Goal: Task Accomplishment & Management: Complete application form

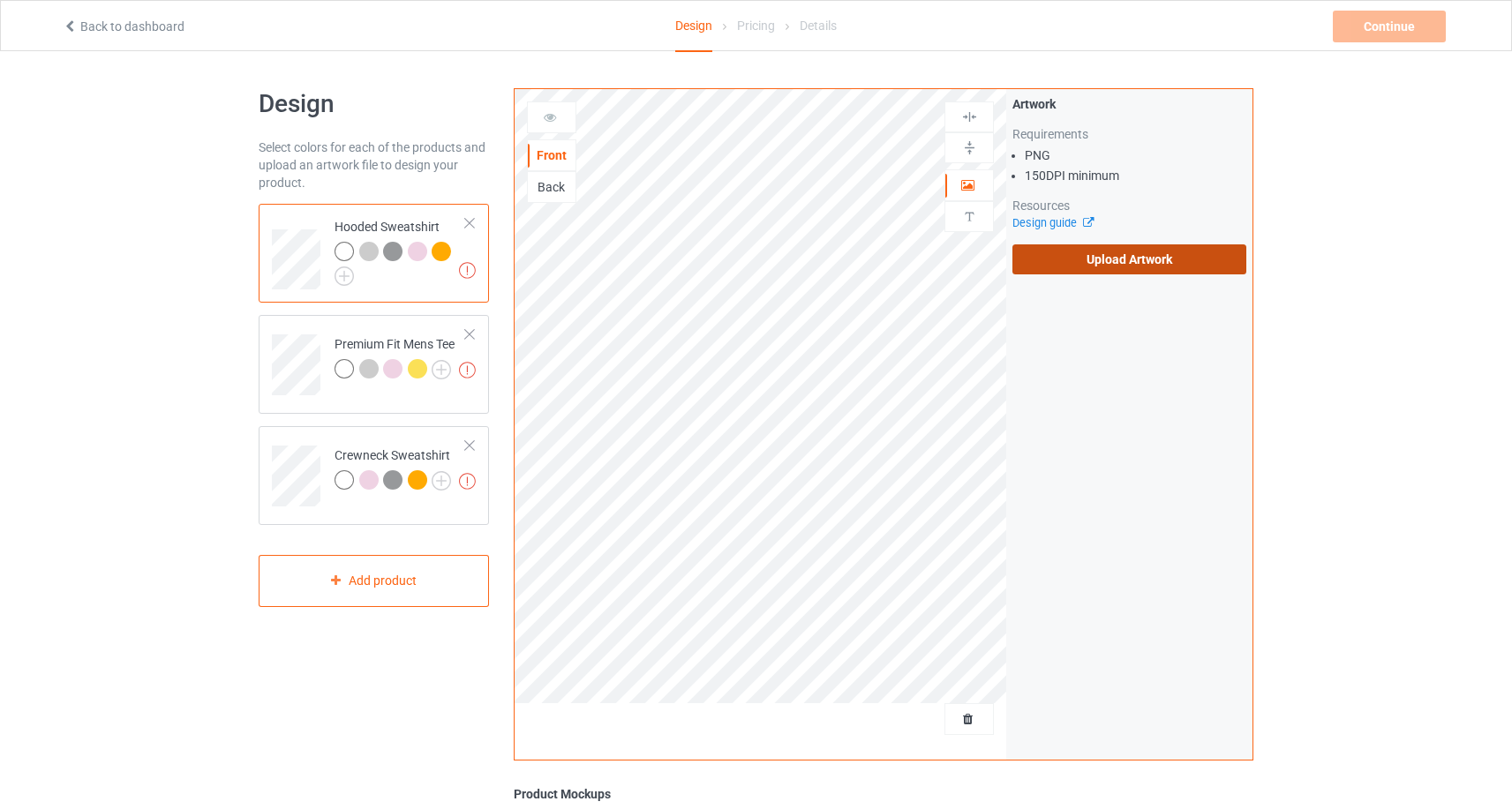
click at [1194, 271] on label "Upload Artwork" at bounding box center [1129, 259] width 234 height 30
click at [0, 0] on input "Upload Artwork" at bounding box center [0, 0] width 0 height 0
click at [1140, 265] on label "Upload Artwork" at bounding box center [1129, 259] width 234 height 30
click at [0, 0] on input "Upload Artwork" at bounding box center [0, 0] width 0 height 0
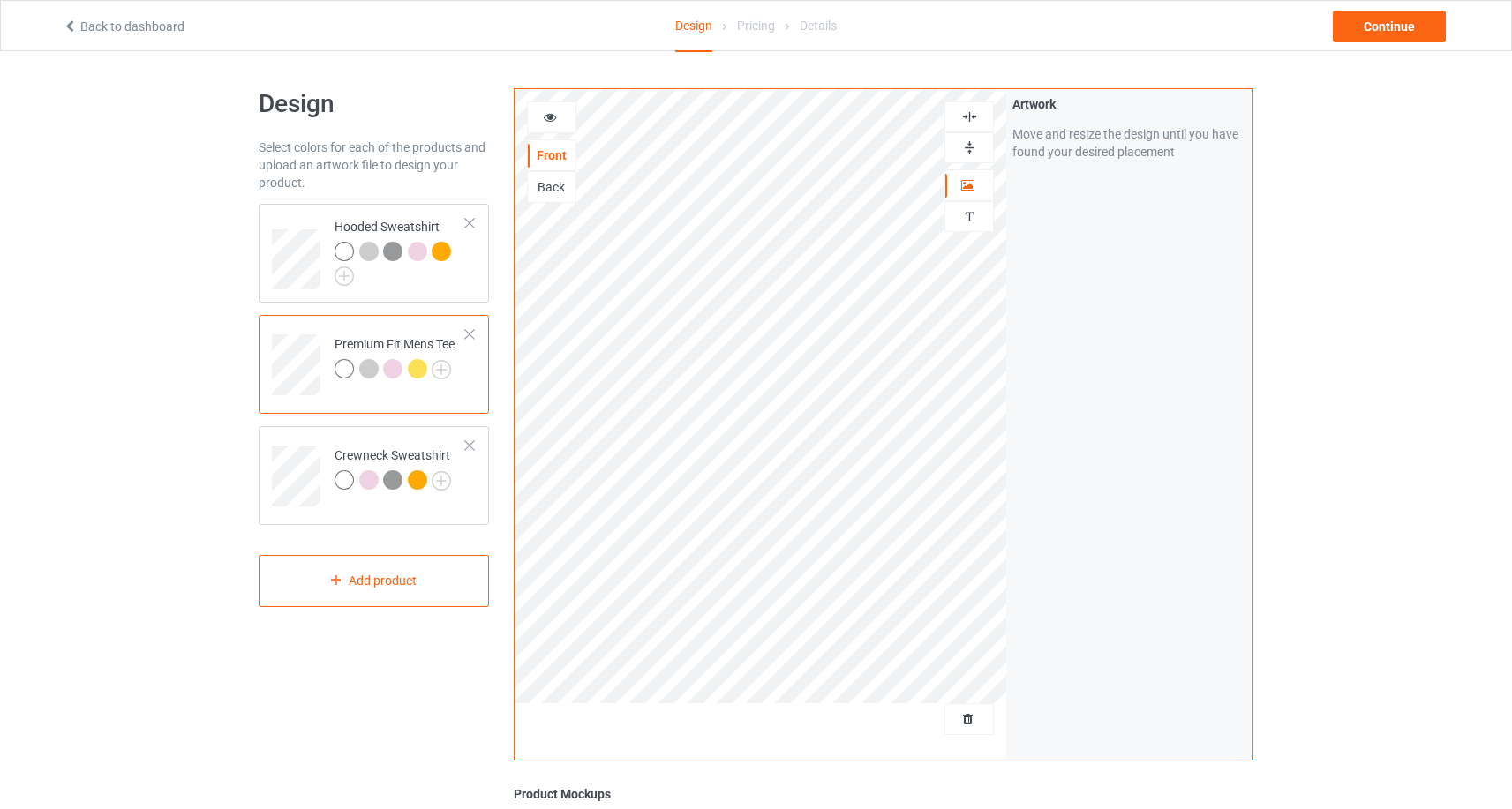
click at [564, 121] on div at bounding box center [551, 117] width 47 height 17
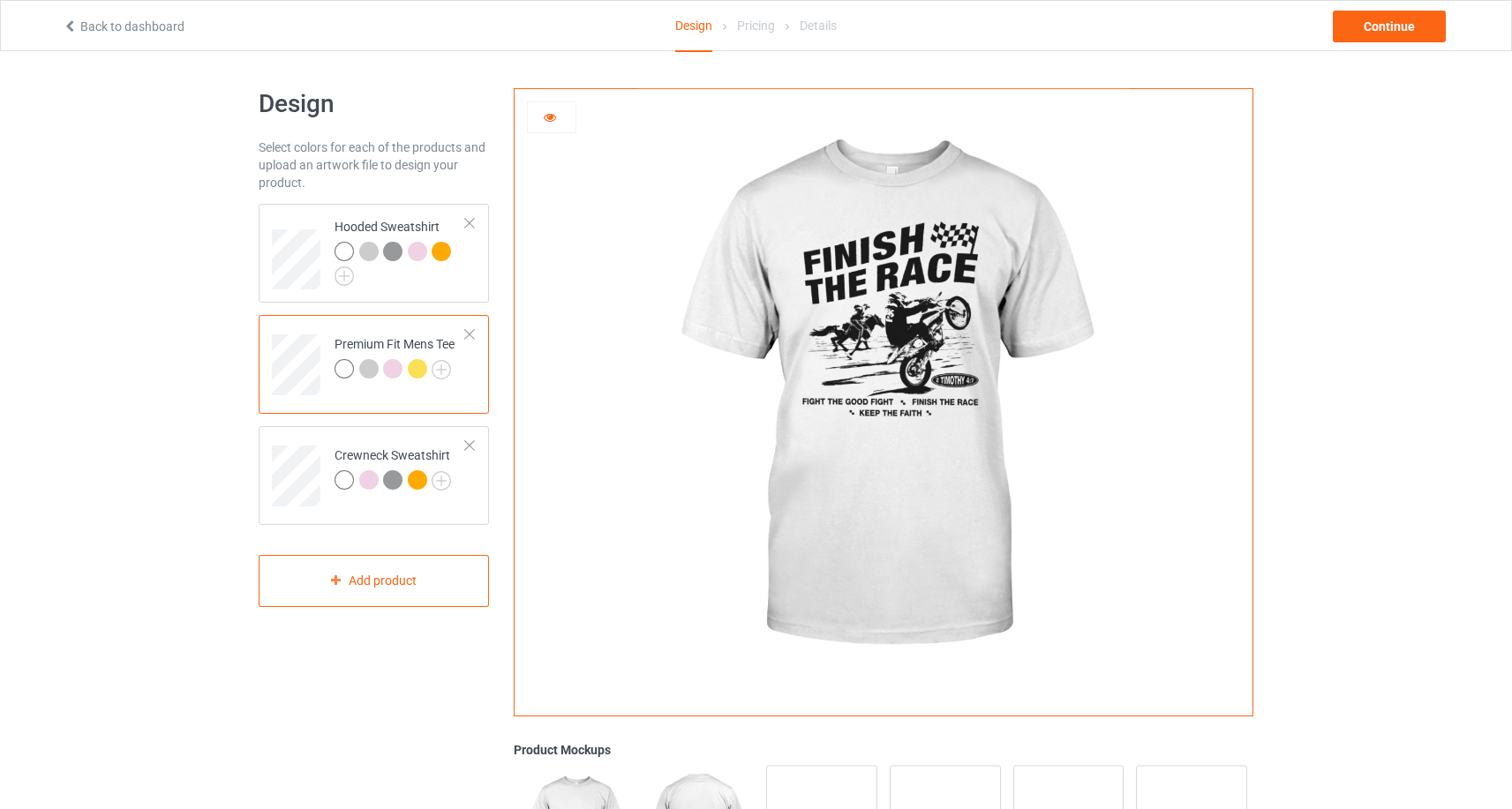
click at [553, 119] on icon at bounding box center [550, 115] width 15 height 13
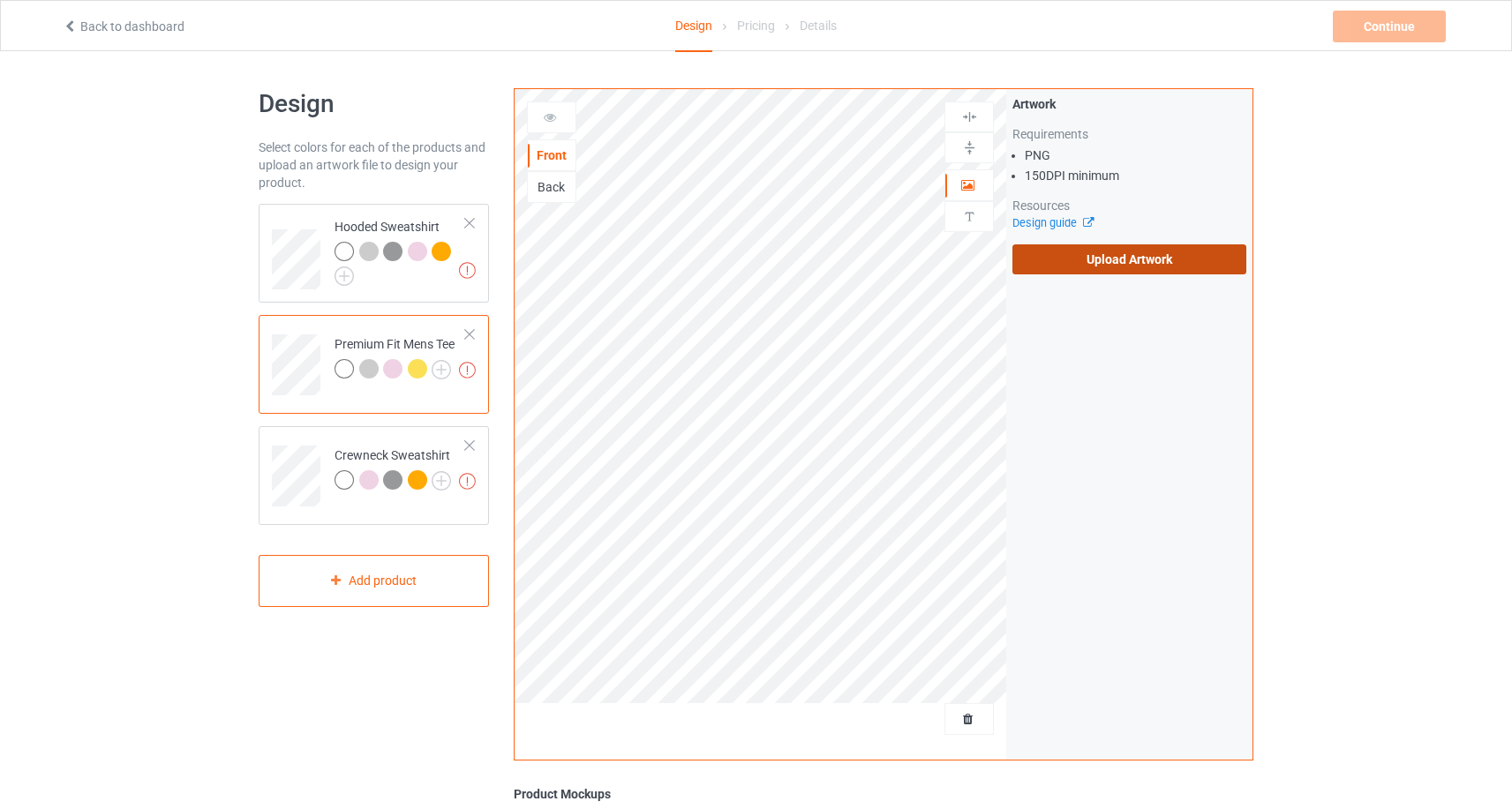
click at [1119, 257] on label "Upload Artwork" at bounding box center [1129, 259] width 234 height 30
click at [0, 0] on input "Upload Artwork" at bounding box center [0, 0] width 0 height 0
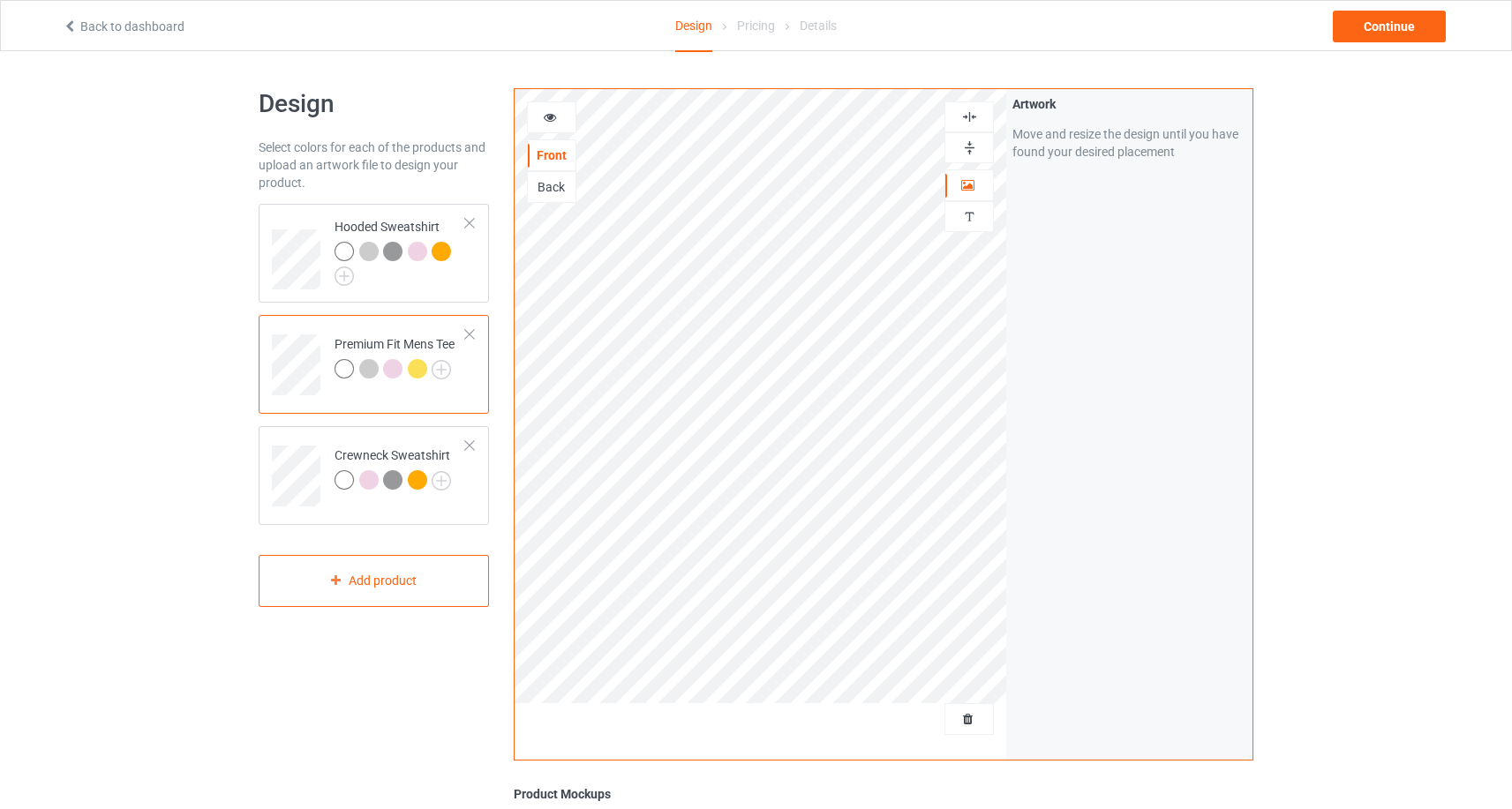
click at [552, 120] on icon at bounding box center [550, 115] width 15 height 13
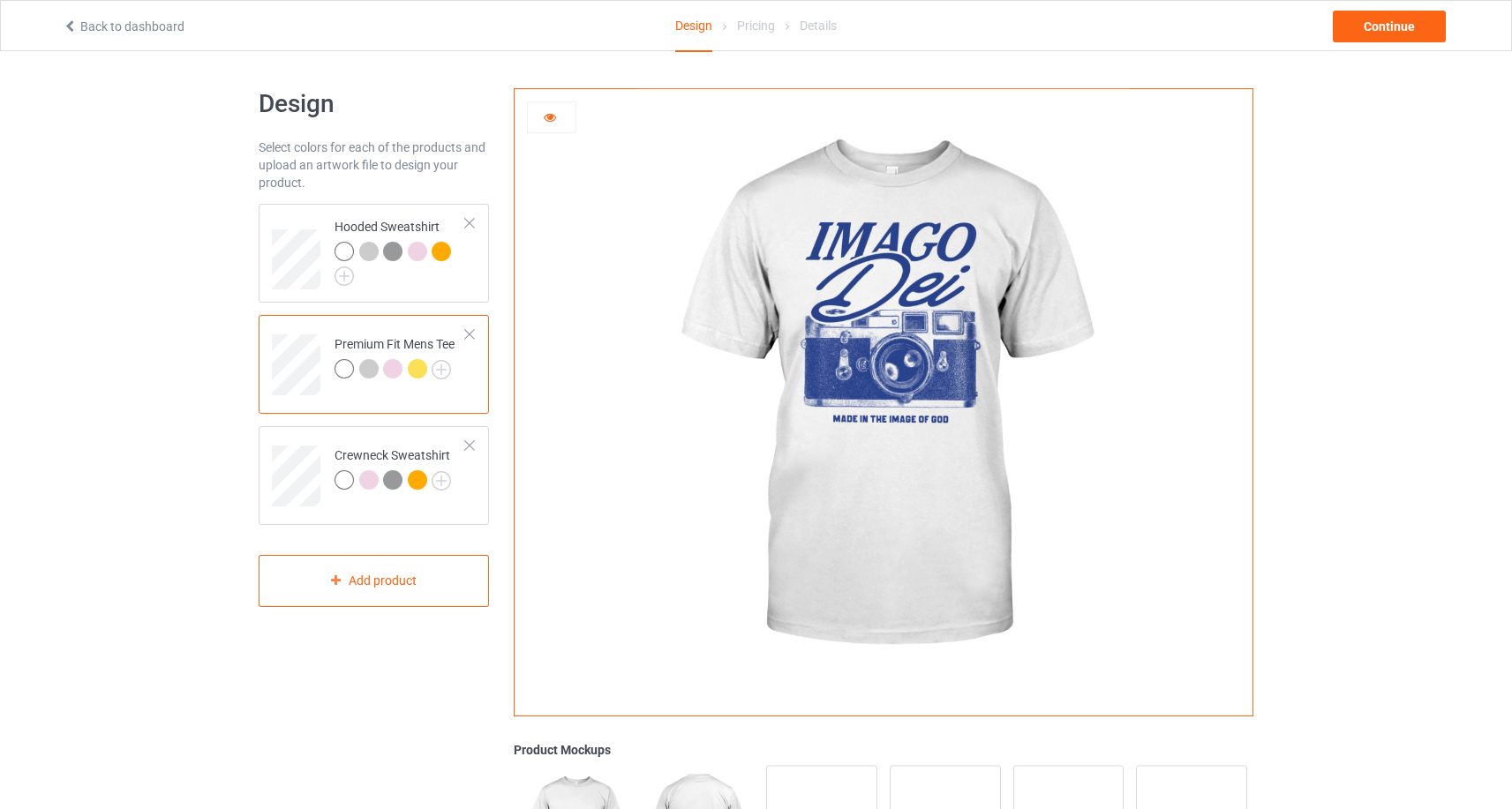
click at [562, 118] on div at bounding box center [551, 117] width 47 height 17
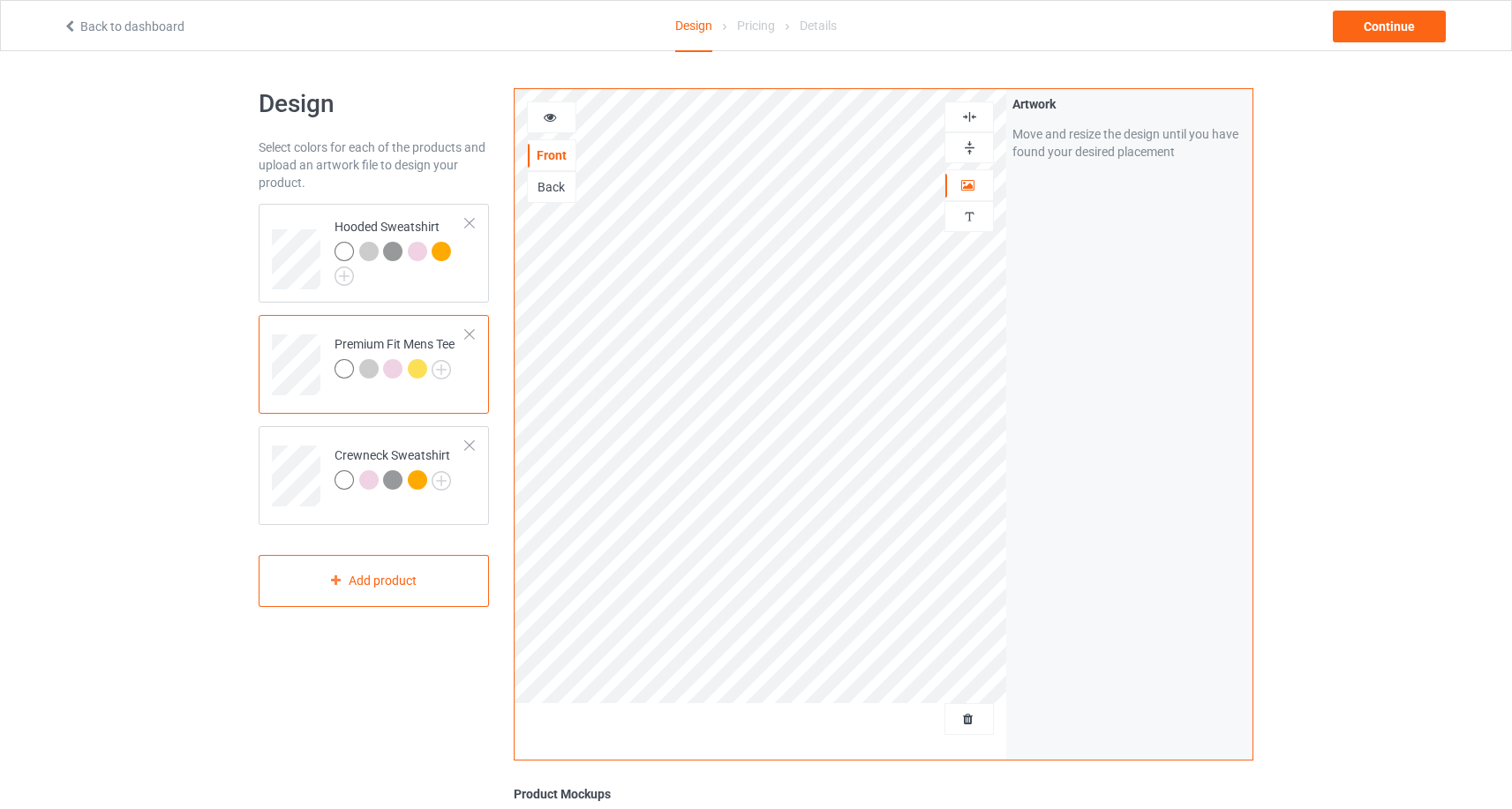
click at [561, 120] on div at bounding box center [551, 117] width 47 height 17
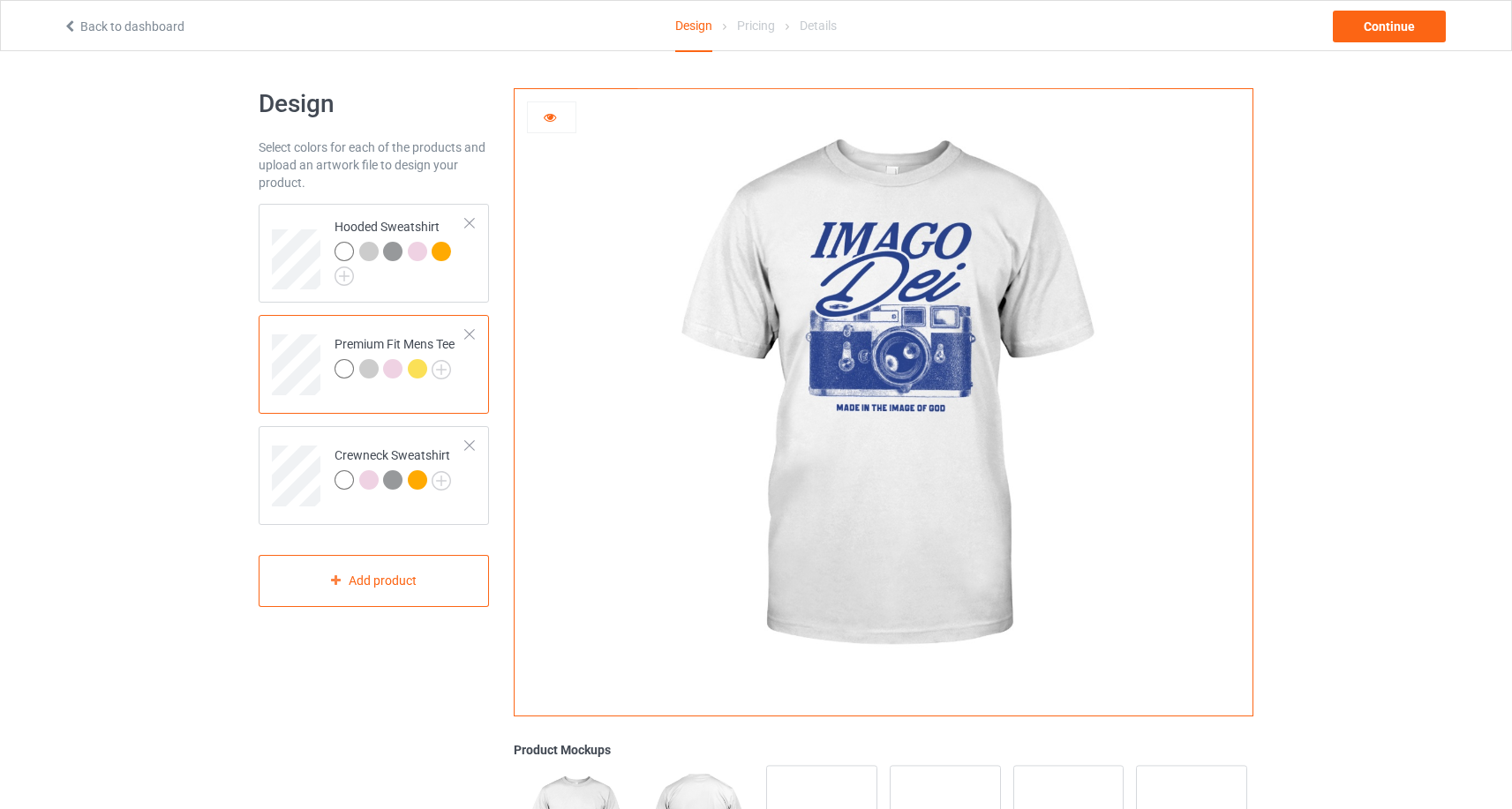
click at [541, 117] on div at bounding box center [551, 117] width 47 height 17
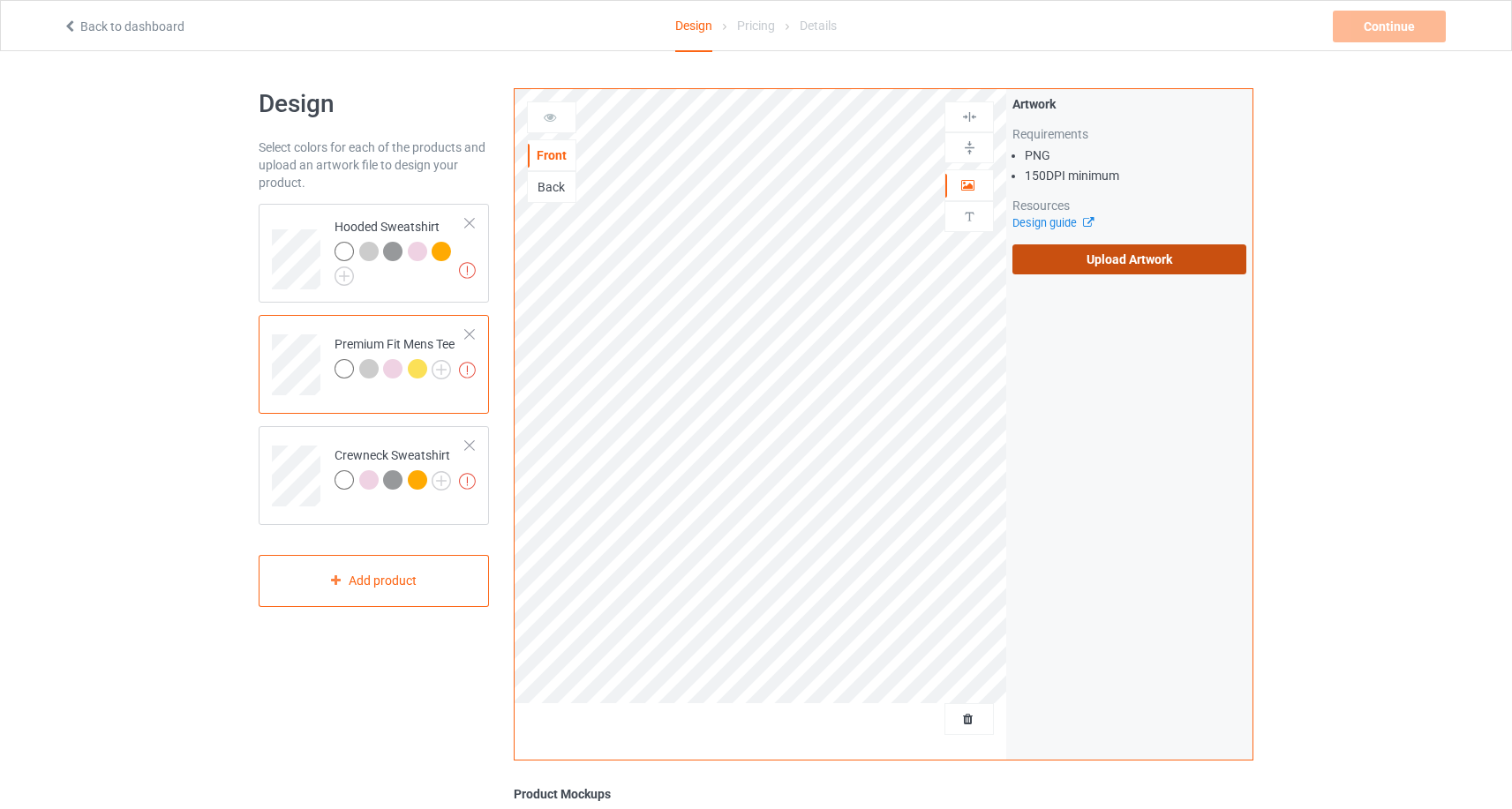
click at [1143, 257] on label "Upload Artwork" at bounding box center [1129, 259] width 234 height 30
click at [0, 0] on input "Upload Artwork" at bounding box center [0, 0] width 0 height 0
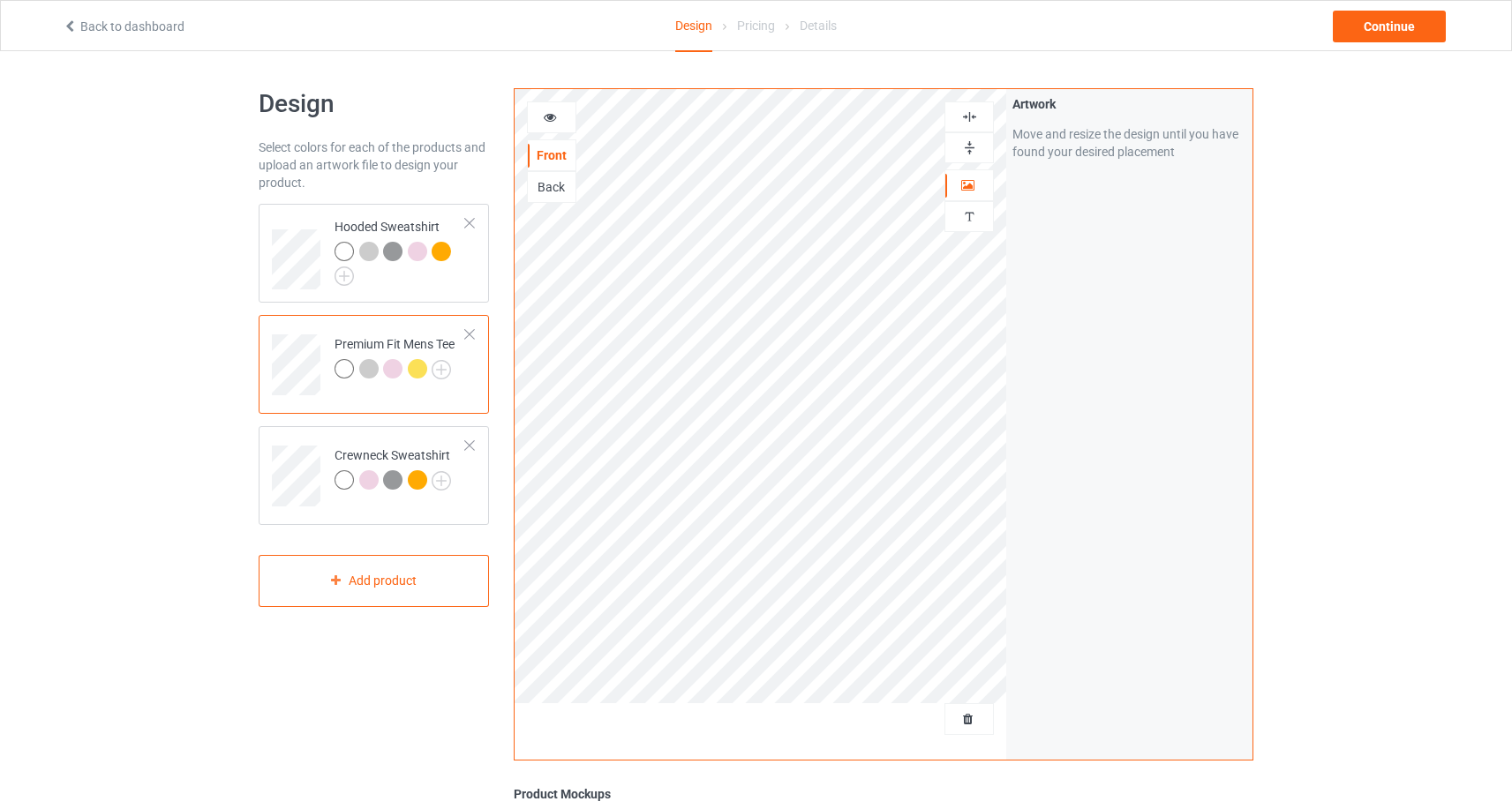
click at [539, 119] on div at bounding box center [551, 117] width 47 height 17
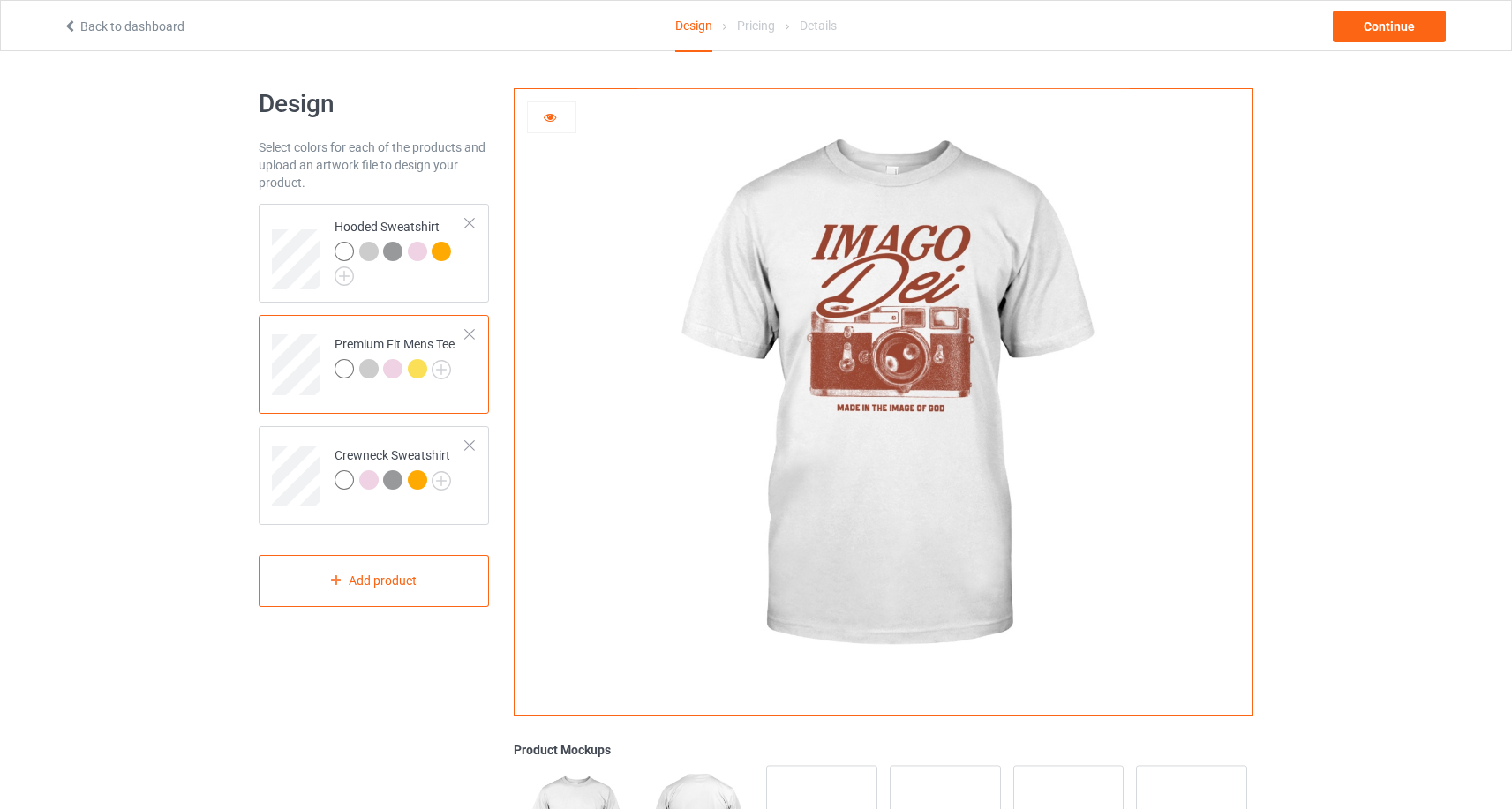
click at [373, 367] on div at bounding box center [369, 369] width 19 height 19
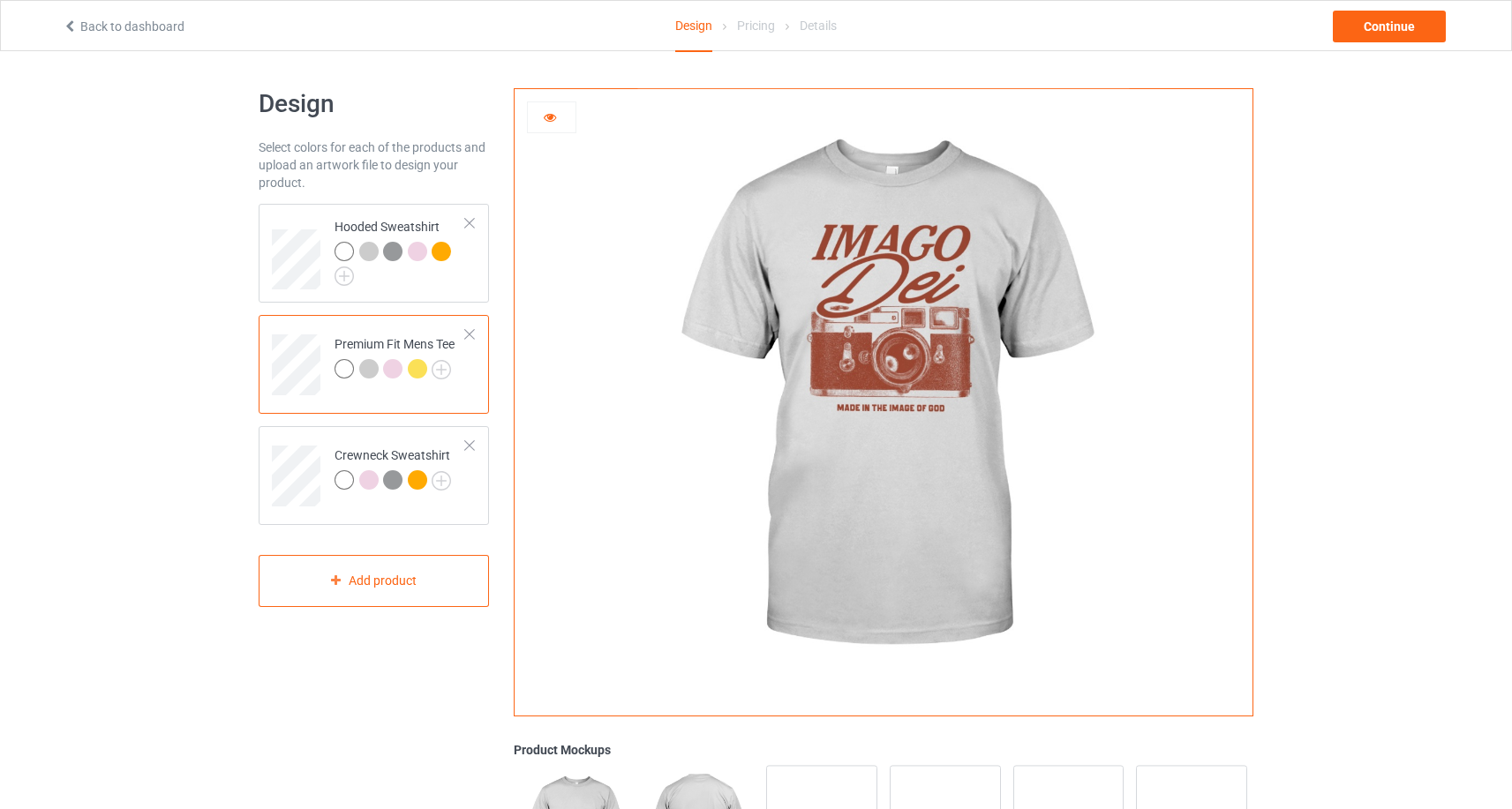
click at [387, 368] on div at bounding box center [393, 369] width 19 height 19
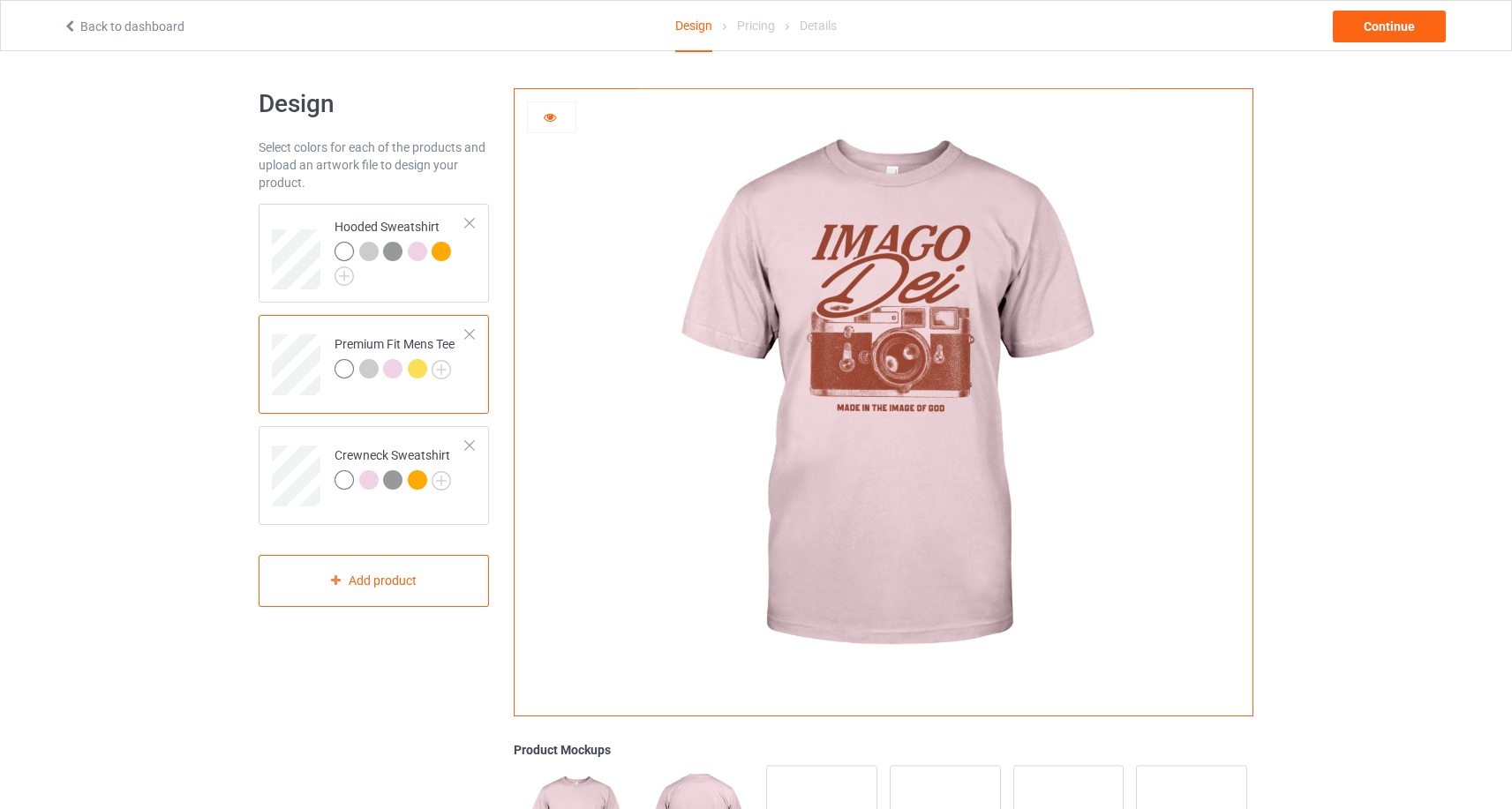
click at [417, 367] on div at bounding box center [417, 369] width 19 height 19
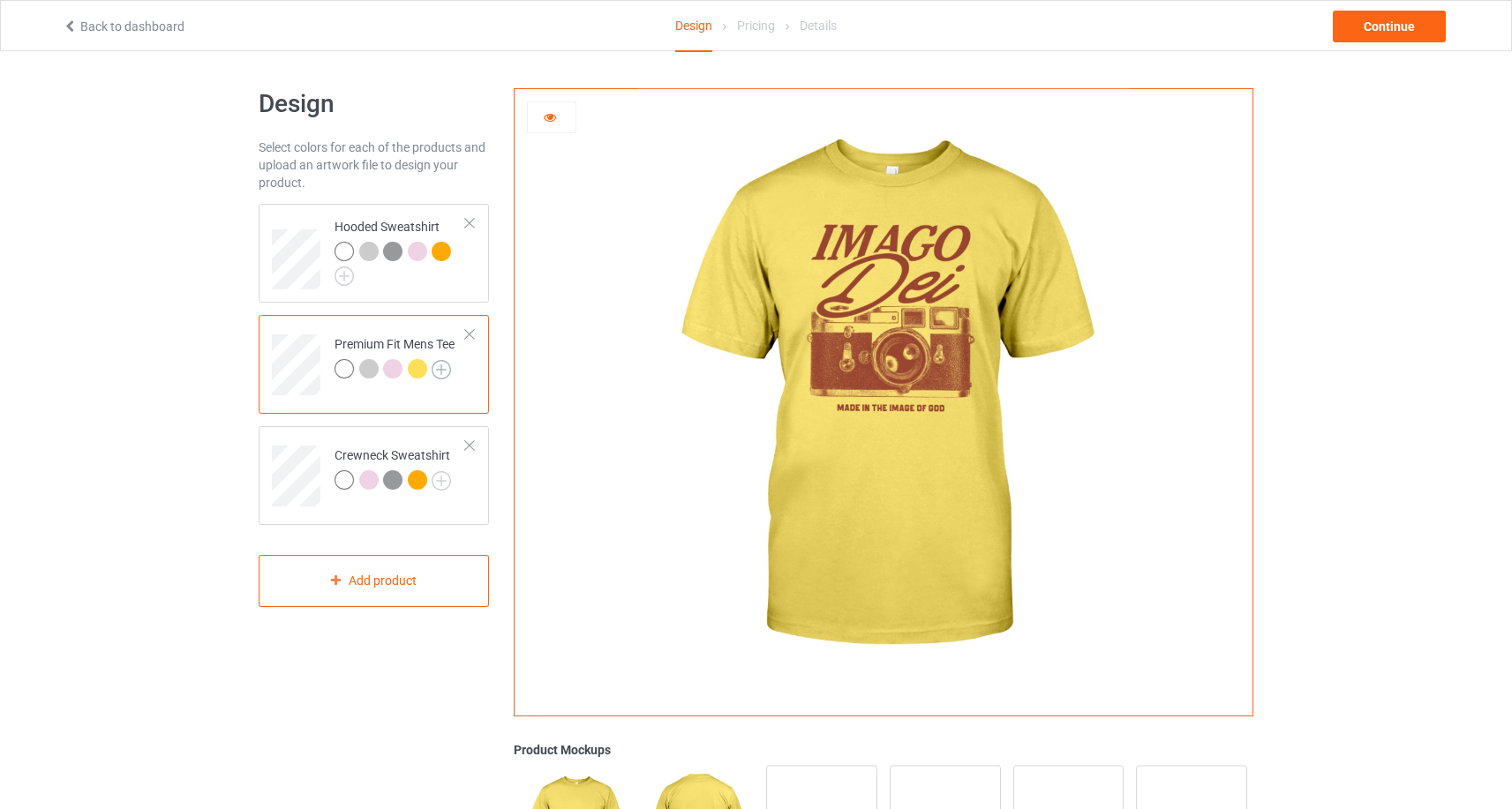
click at [438, 368] on img at bounding box center [441, 370] width 19 height 19
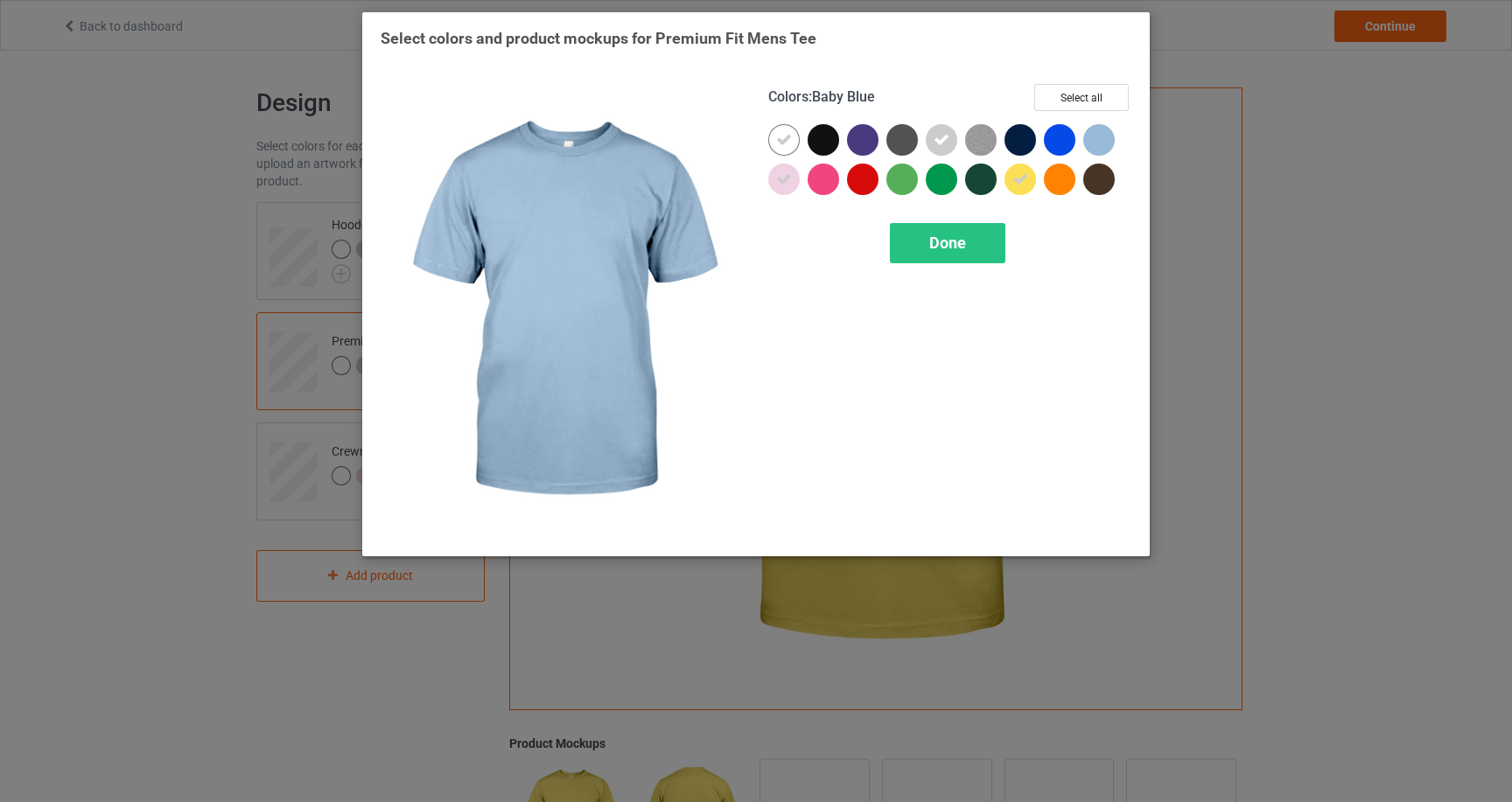
click at [1087, 144] on div at bounding box center [1098, 139] width 32 height 32
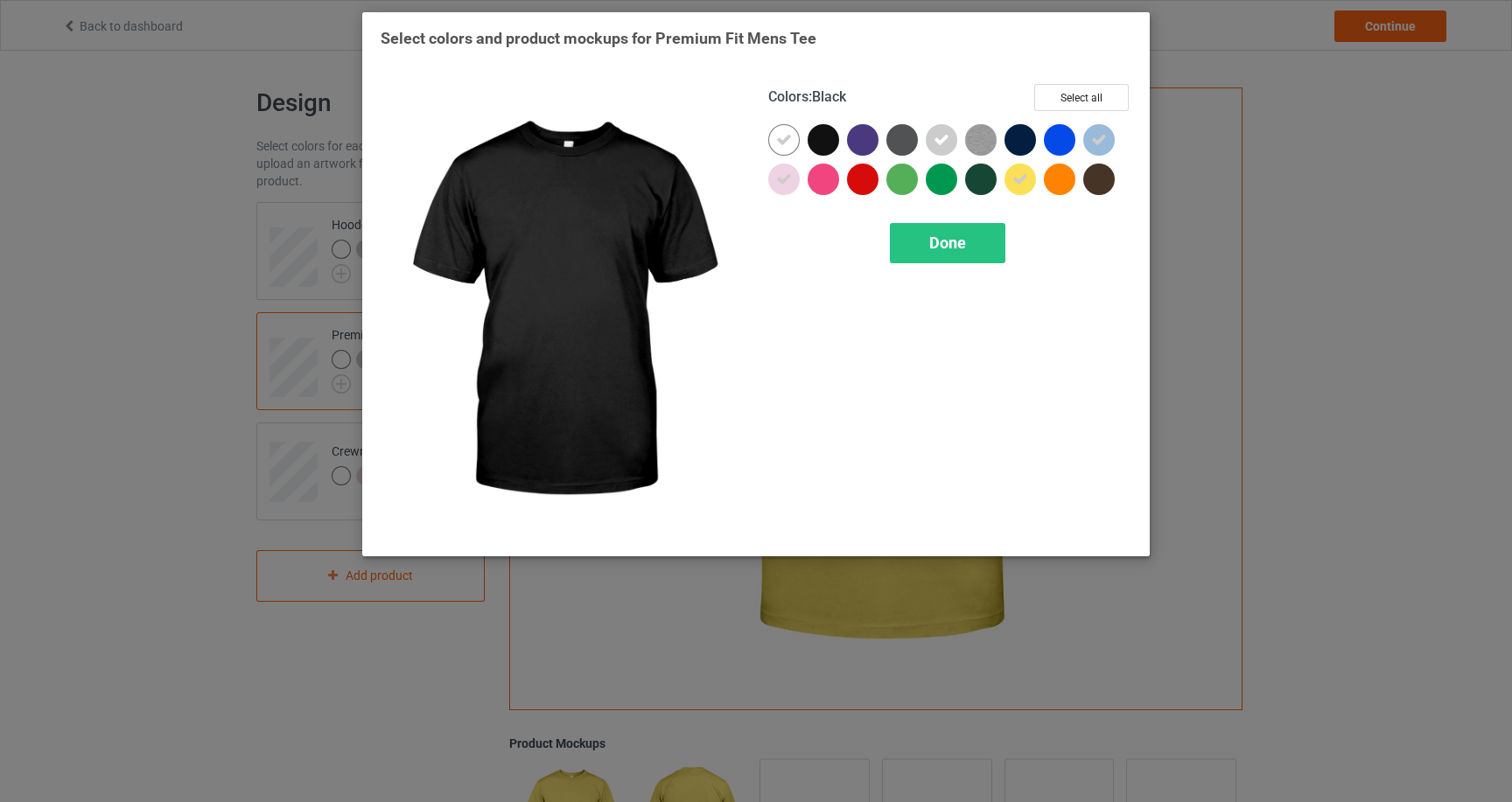
click at [829, 137] on div at bounding box center [822, 139] width 32 height 32
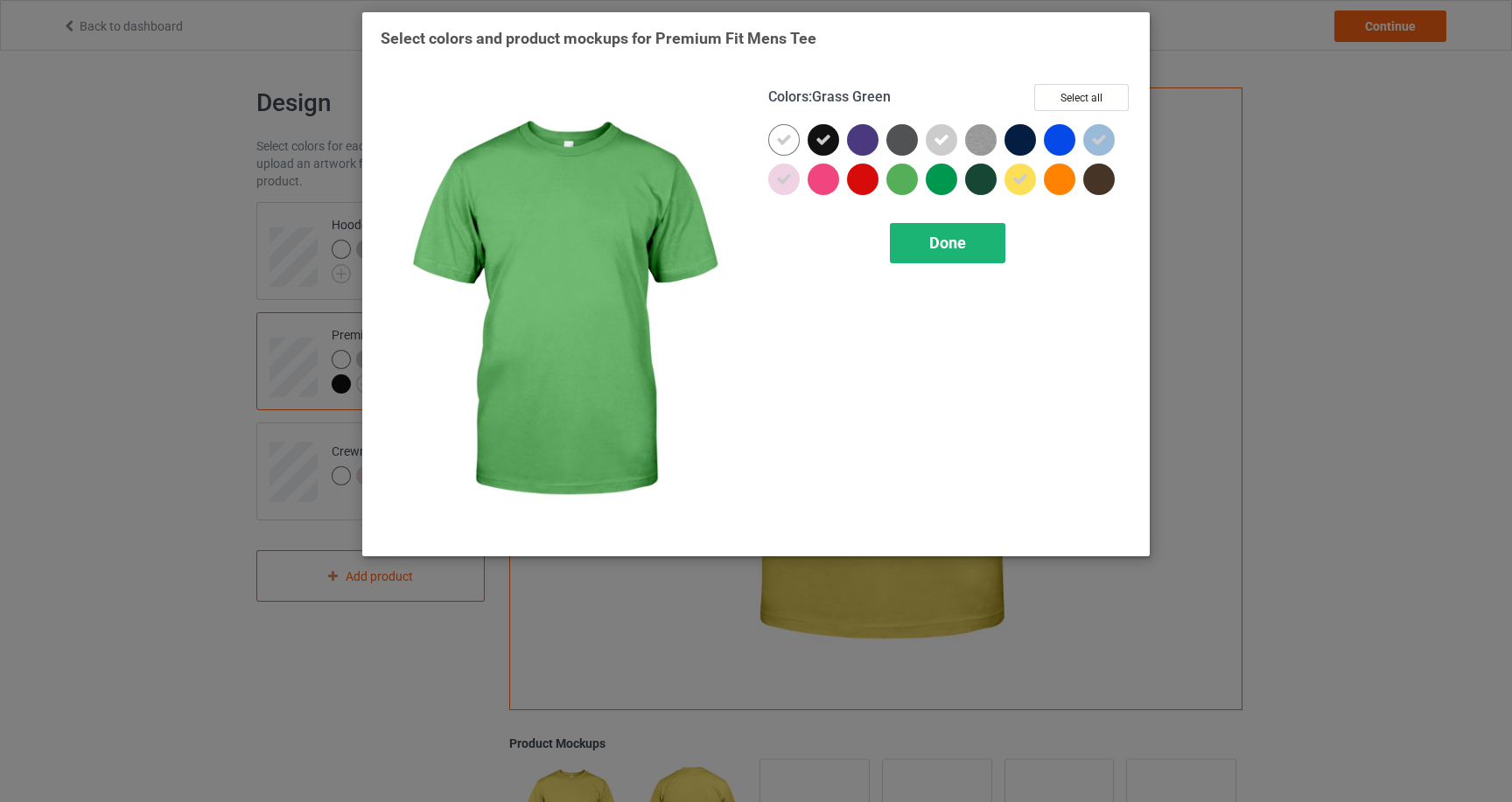
click at [957, 243] on span "Done" at bounding box center [948, 243] width 36 height 18
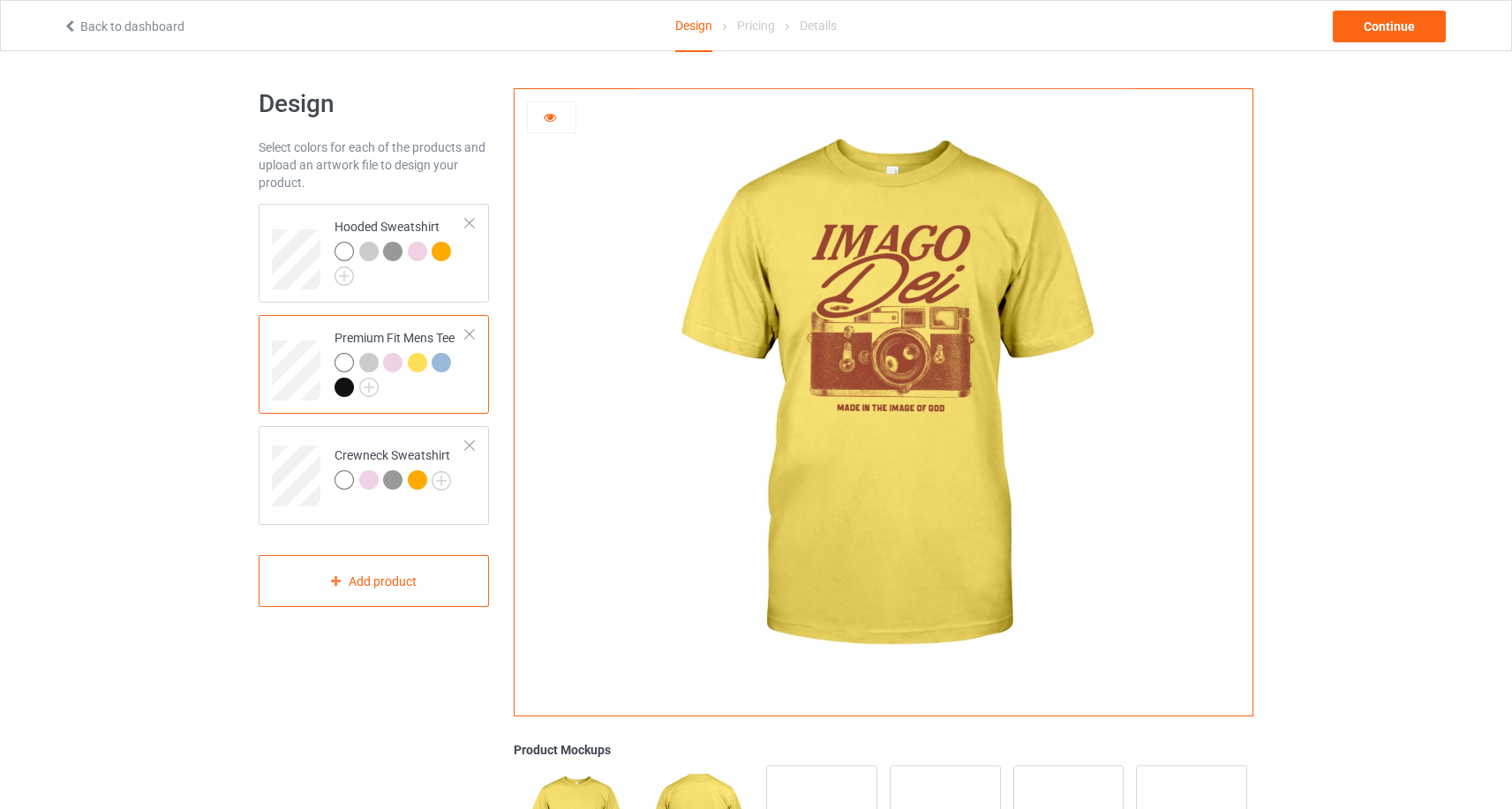
click at [445, 364] on div at bounding box center [441, 362] width 19 height 19
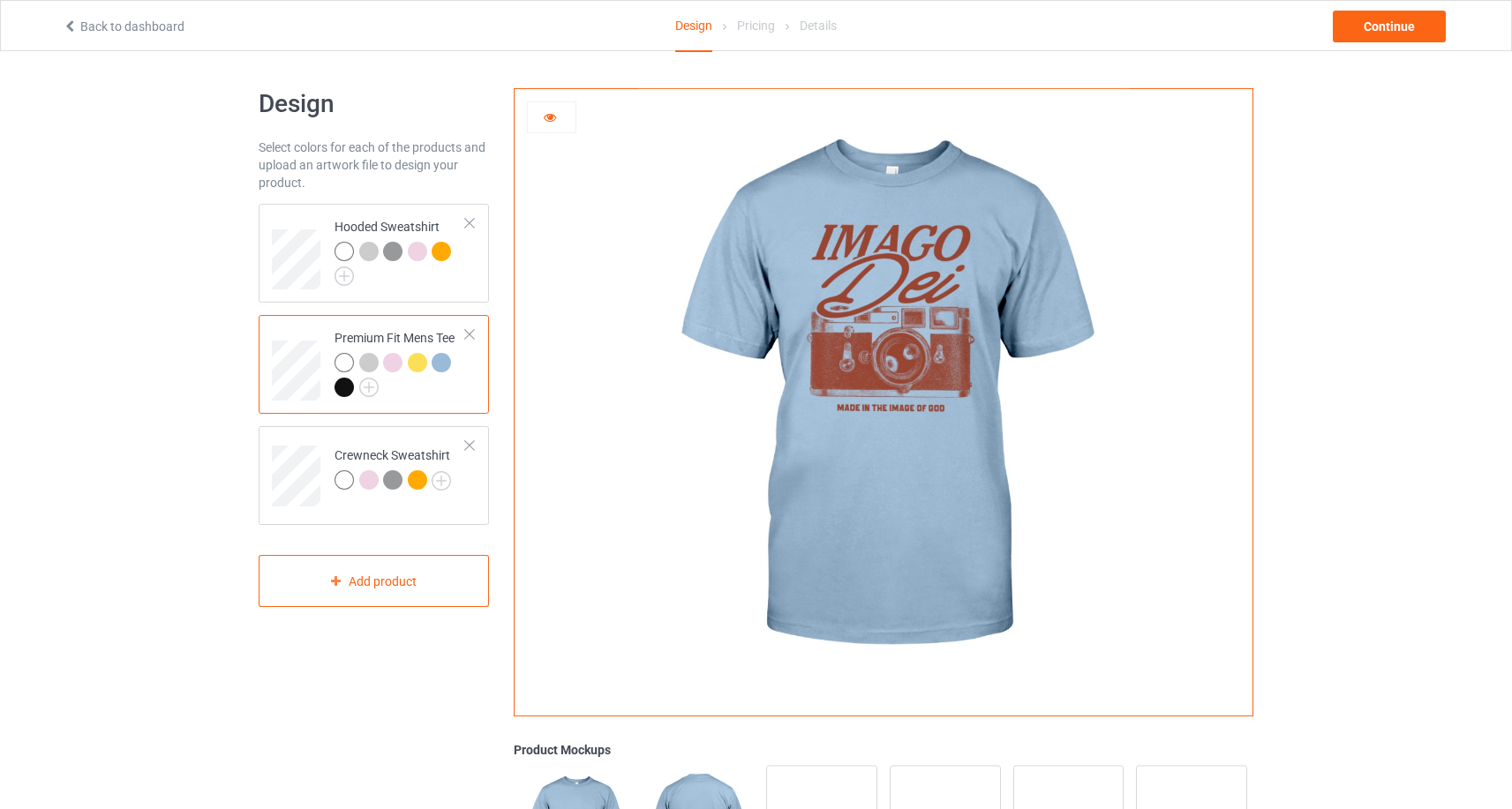
click at [345, 389] on div at bounding box center [344, 387] width 19 height 19
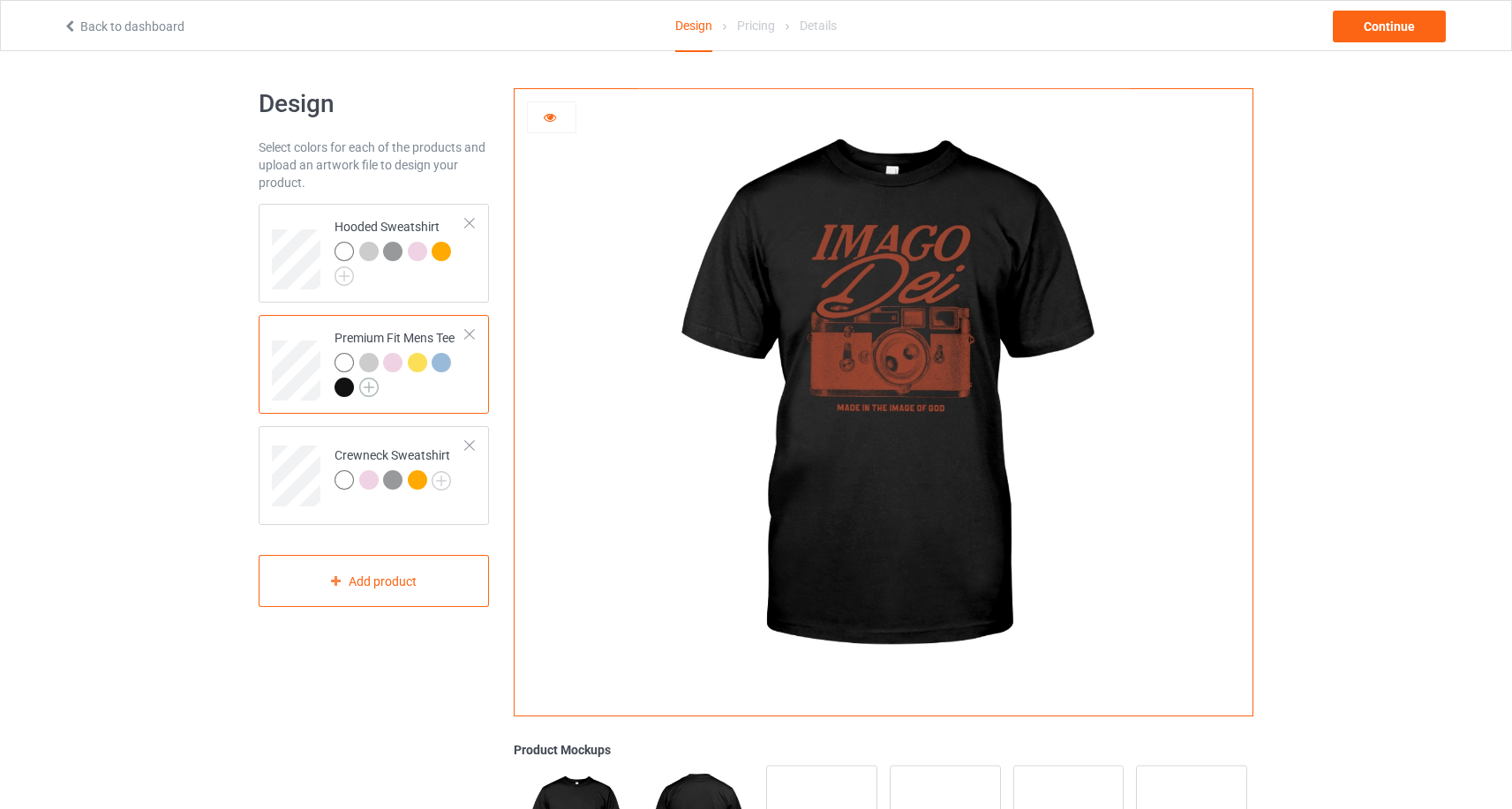
click at [369, 388] on img at bounding box center [369, 387] width 19 height 19
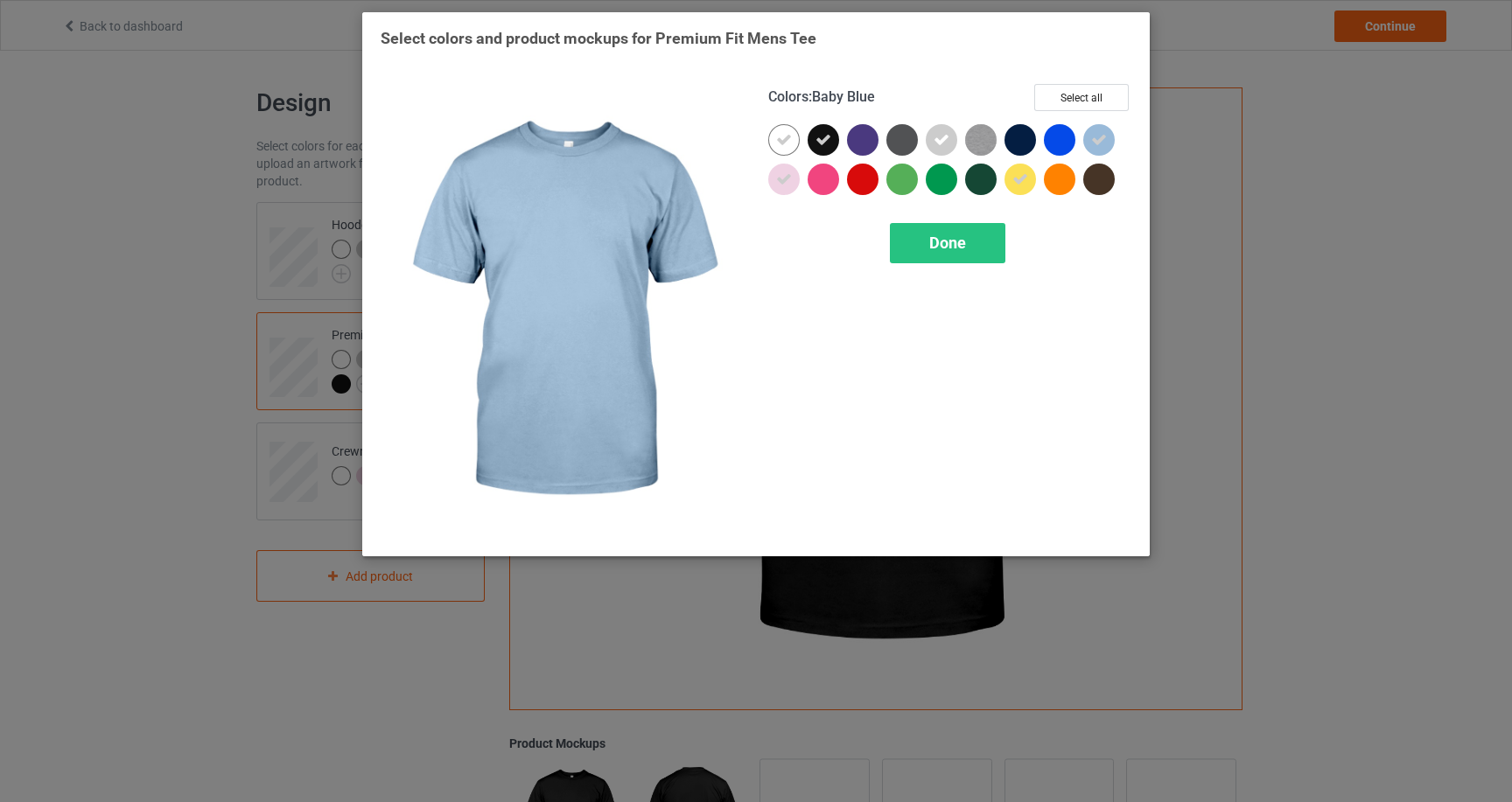
click at [1101, 143] on icon at bounding box center [1098, 139] width 15 height 15
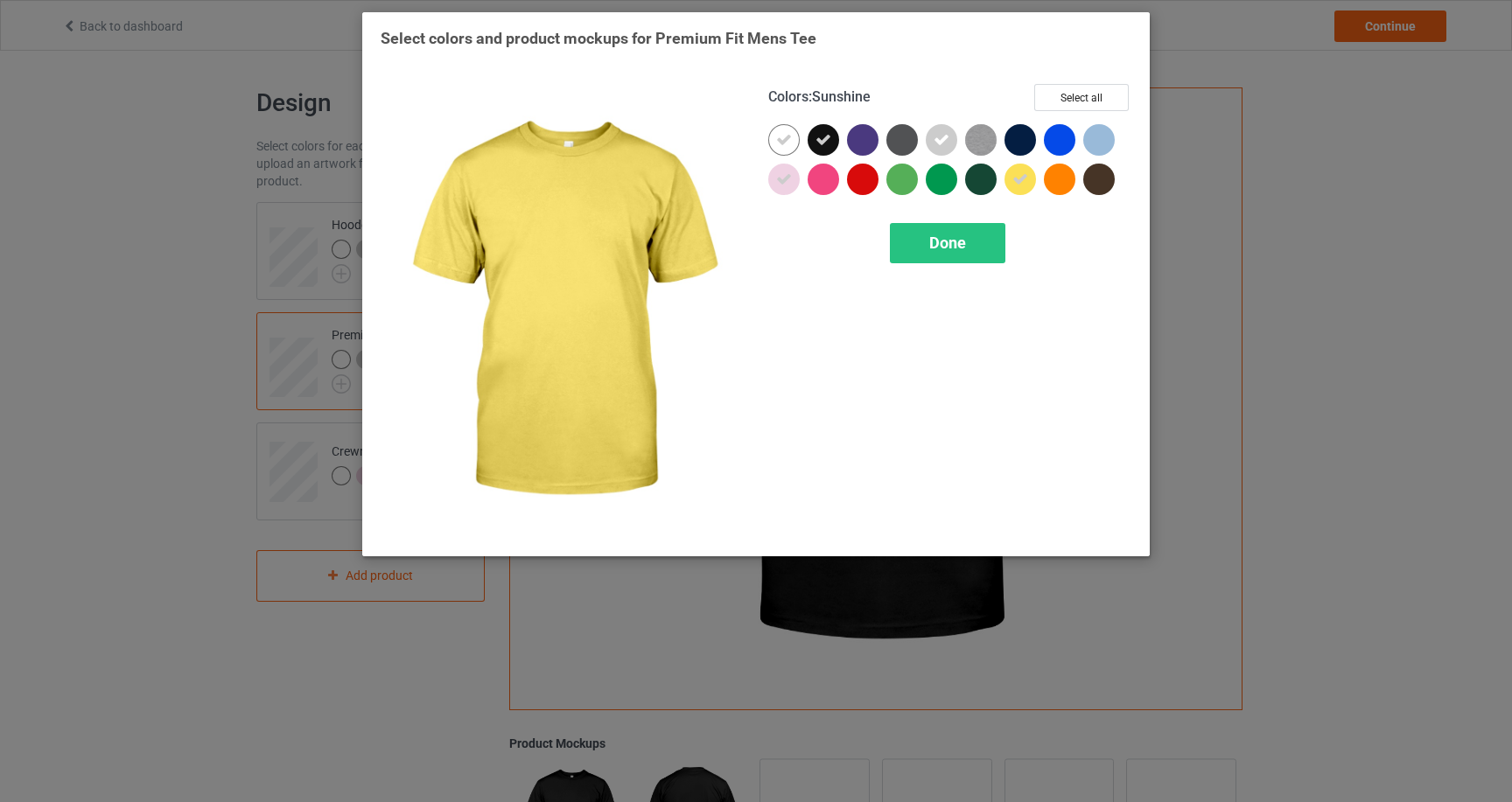
click at [1024, 173] on icon at bounding box center [1020, 179] width 15 height 15
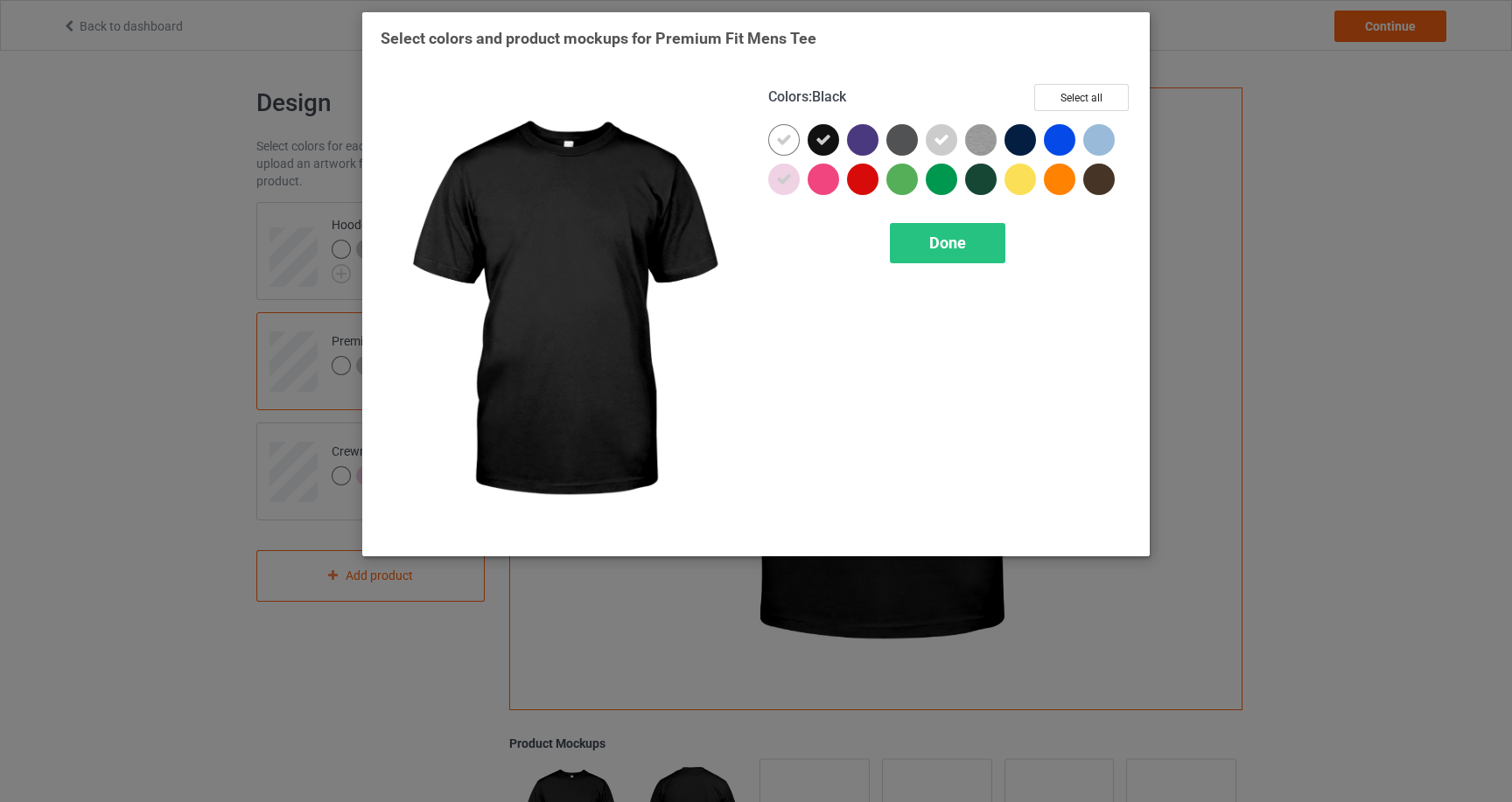
click at [823, 137] on icon at bounding box center [823, 139] width 15 height 15
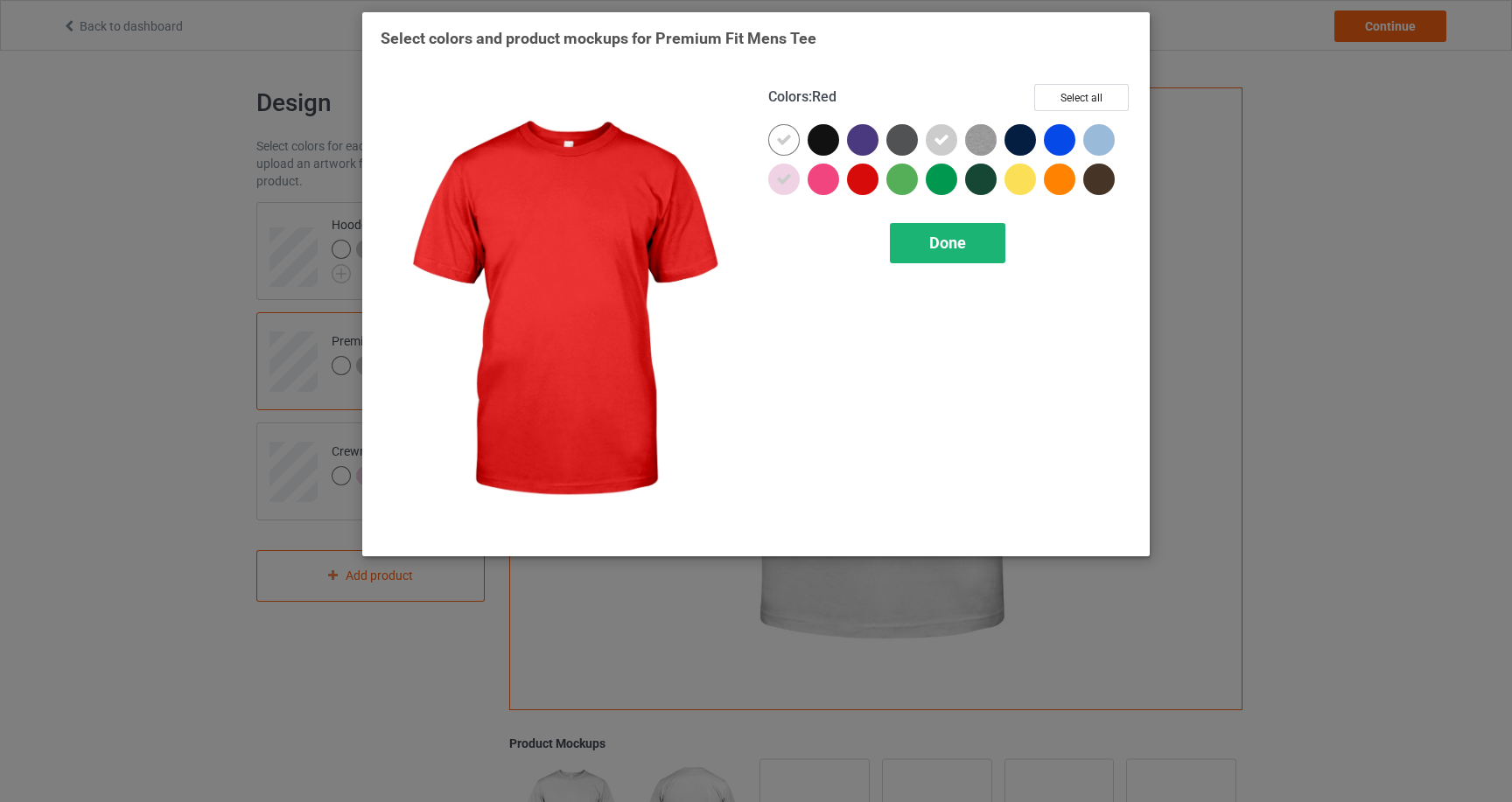
click at [949, 255] on div "Done" at bounding box center [948, 243] width 116 height 40
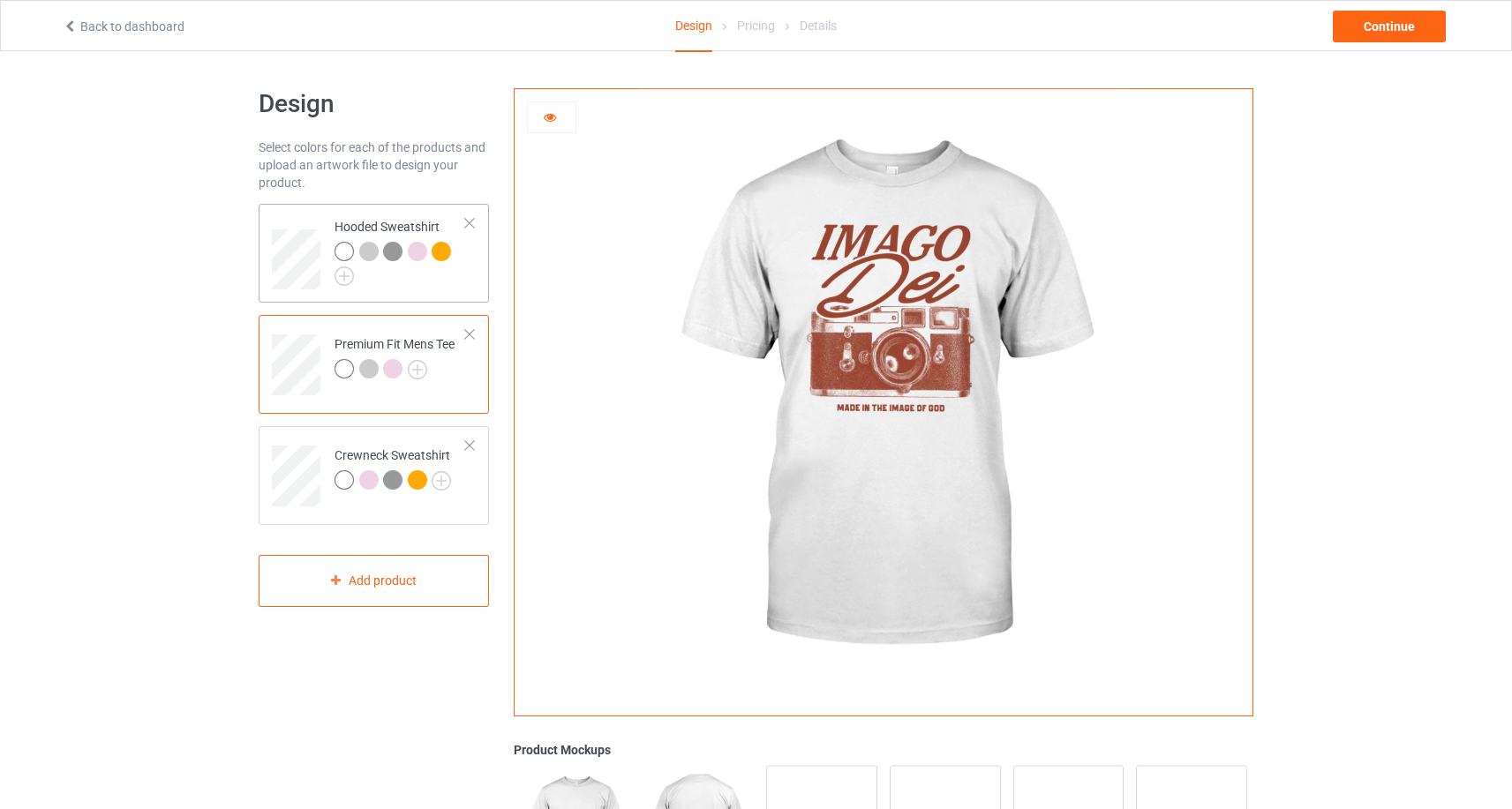
click at [348, 291] on td "Hooded Sweatshirt" at bounding box center [400, 253] width 151 height 85
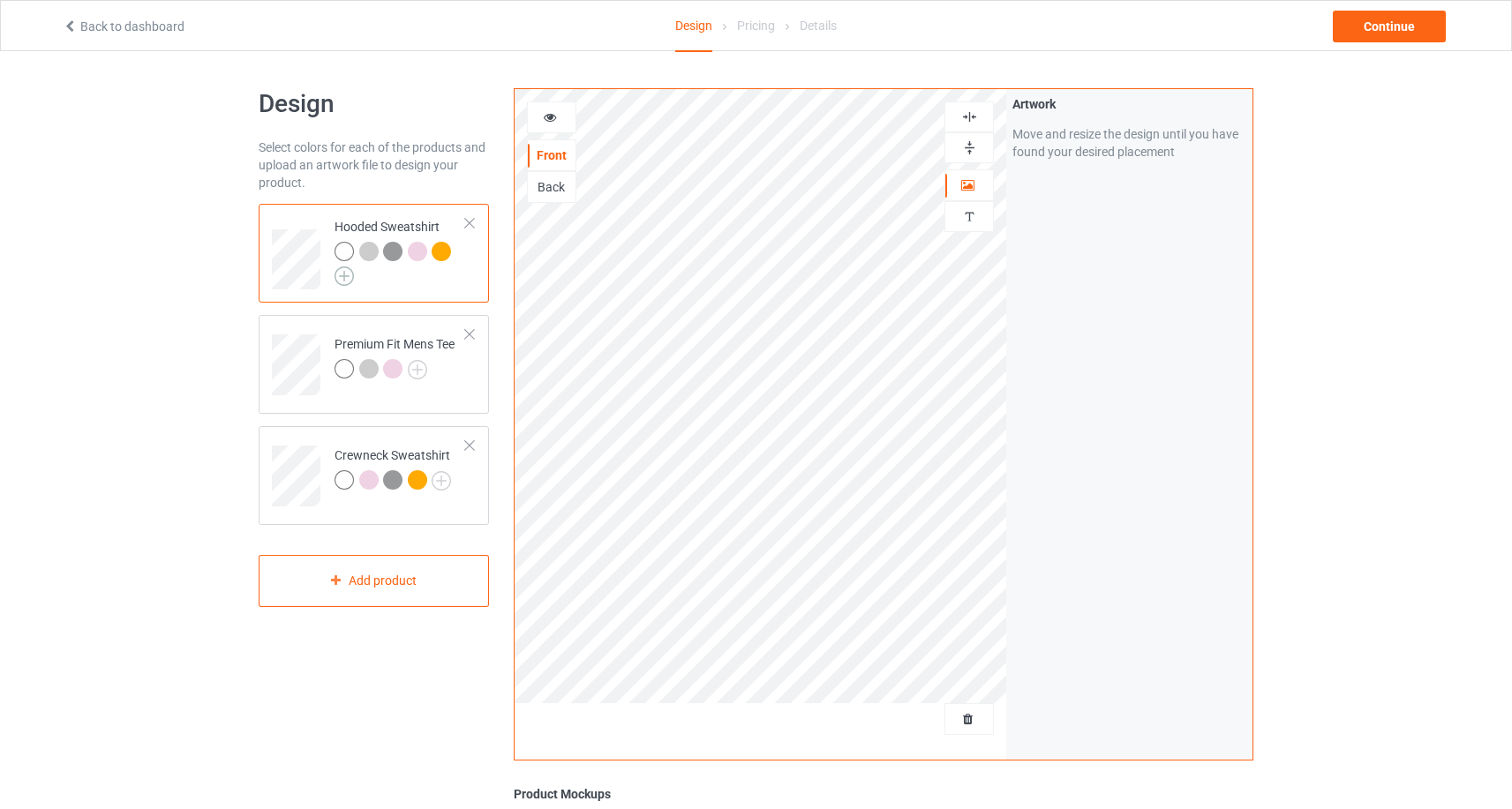
click at [345, 277] on img at bounding box center [344, 276] width 19 height 19
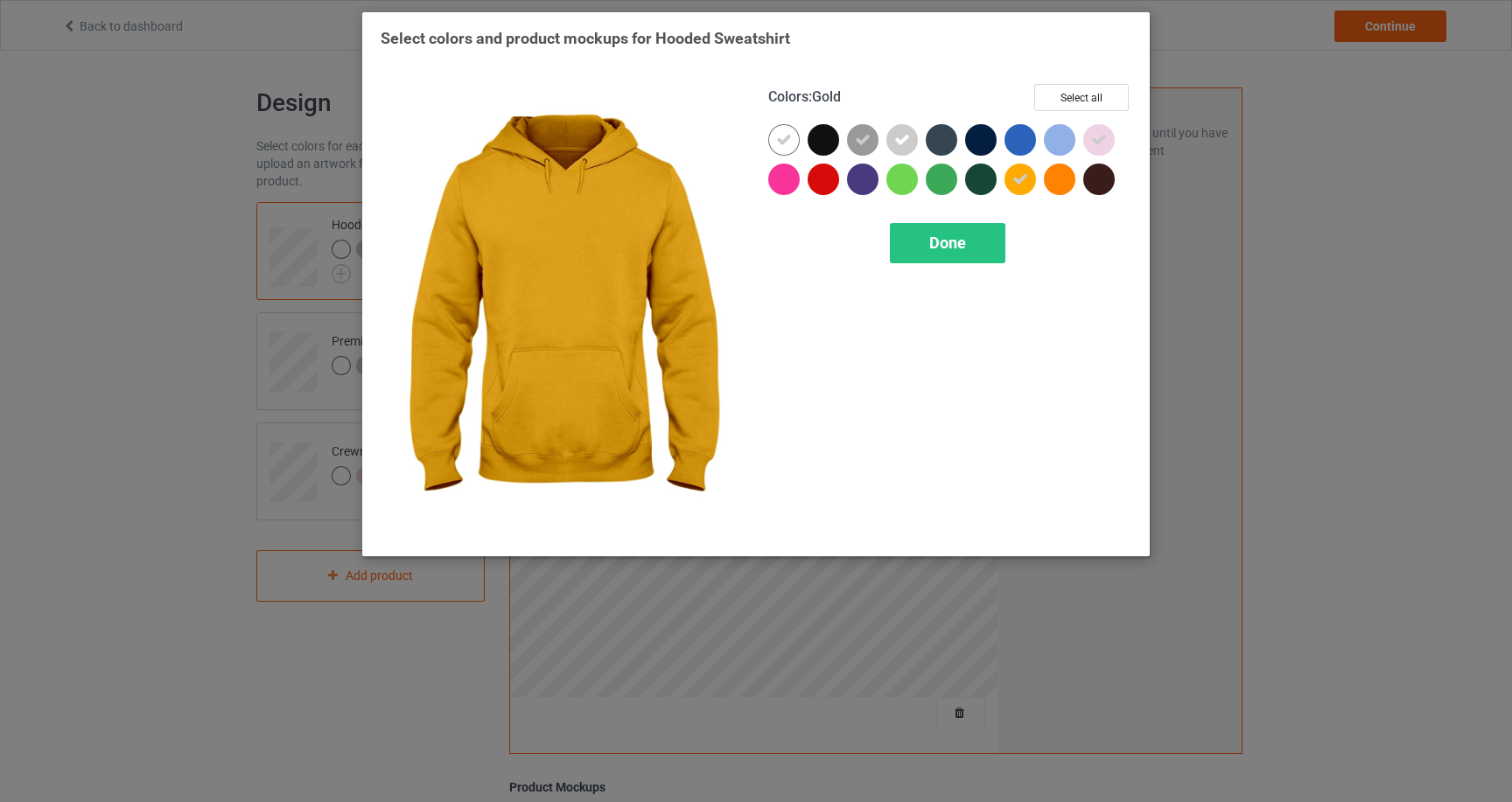
click at [1020, 176] on icon at bounding box center [1020, 179] width 15 height 15
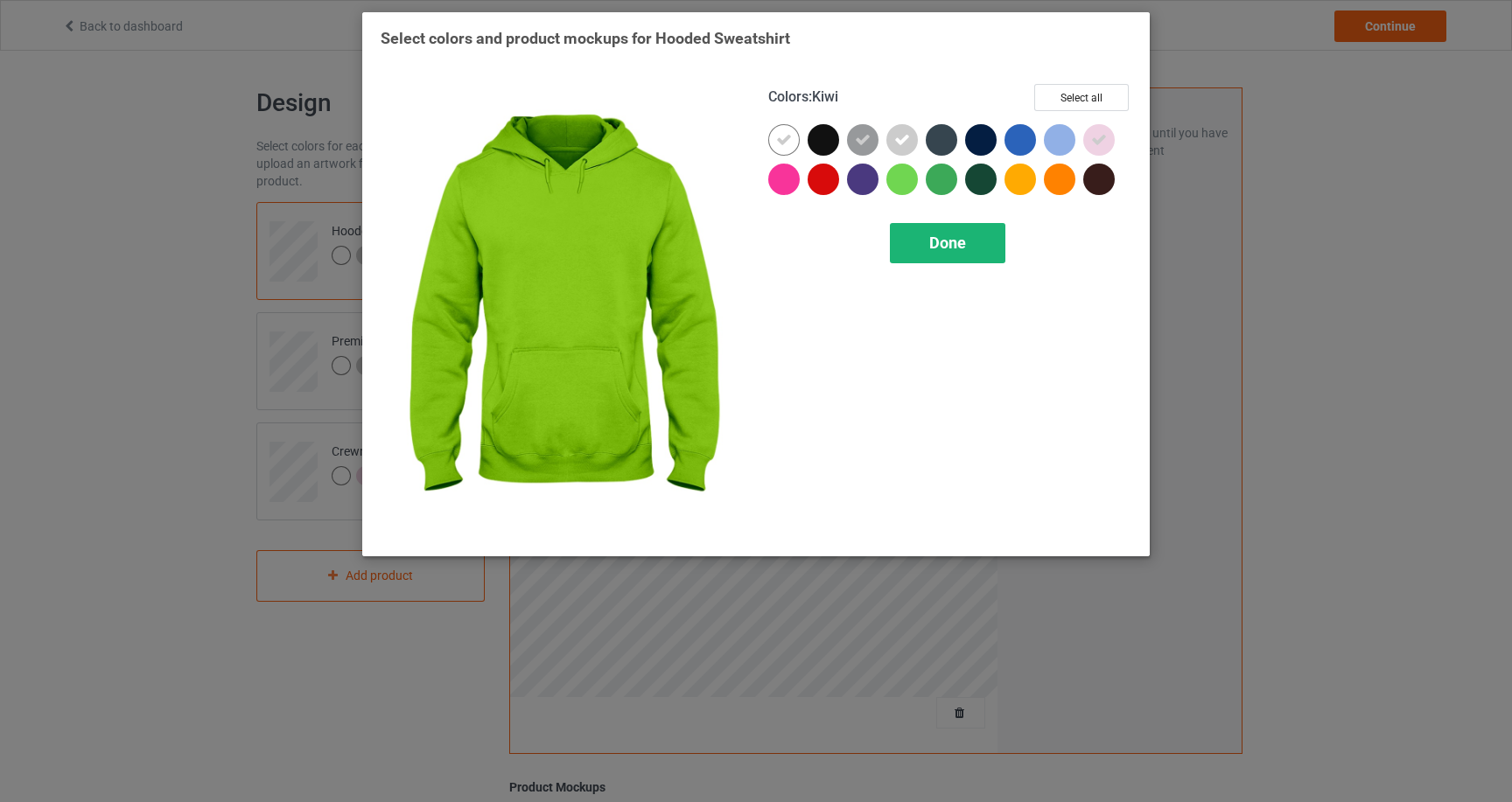
click at [946, 235] on span "Done" at bounding box center [948, 243] width 36 height 18
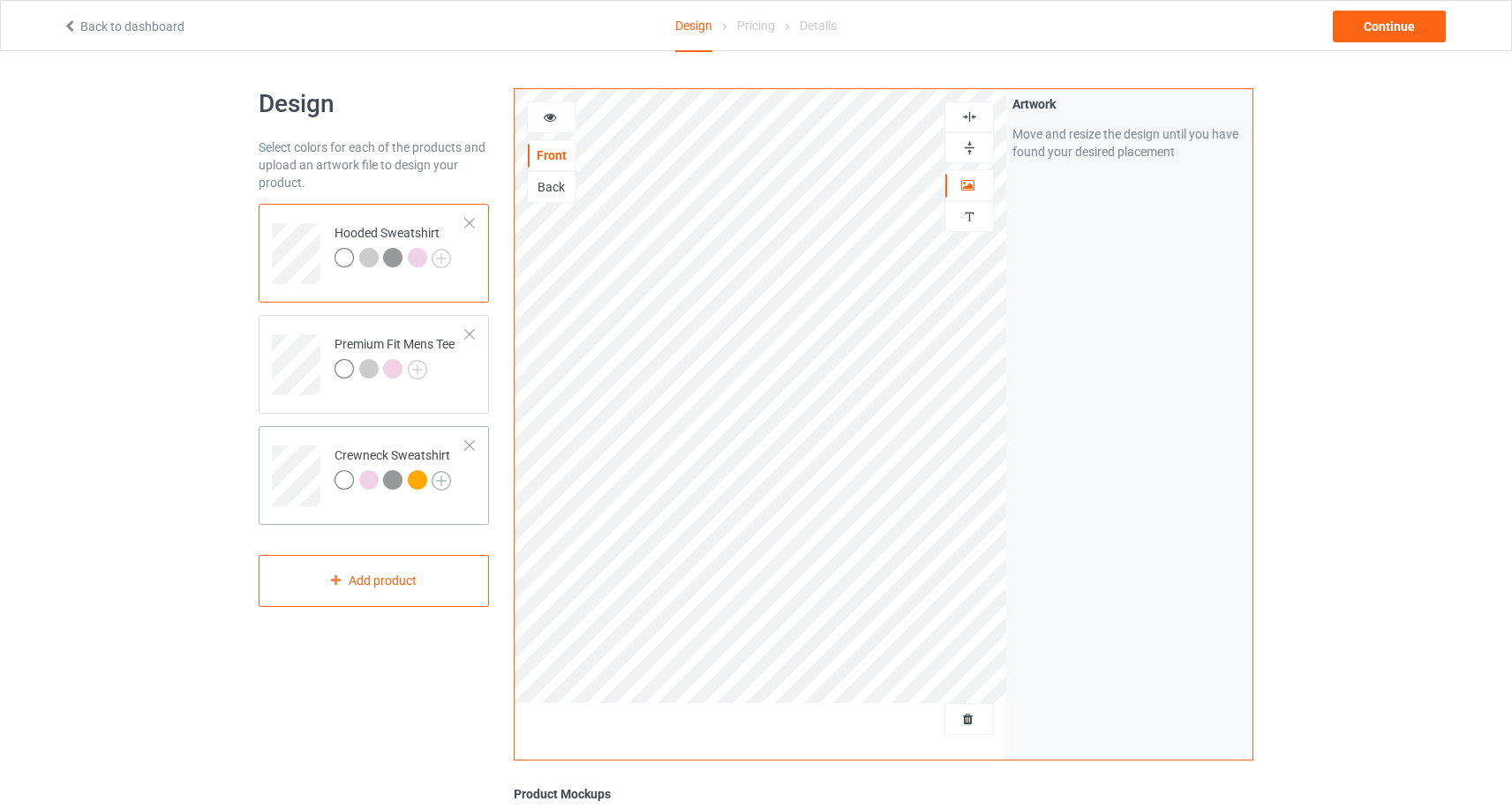
click at [438, 479] on img at bounding box center [441, 481] width 19 height 19
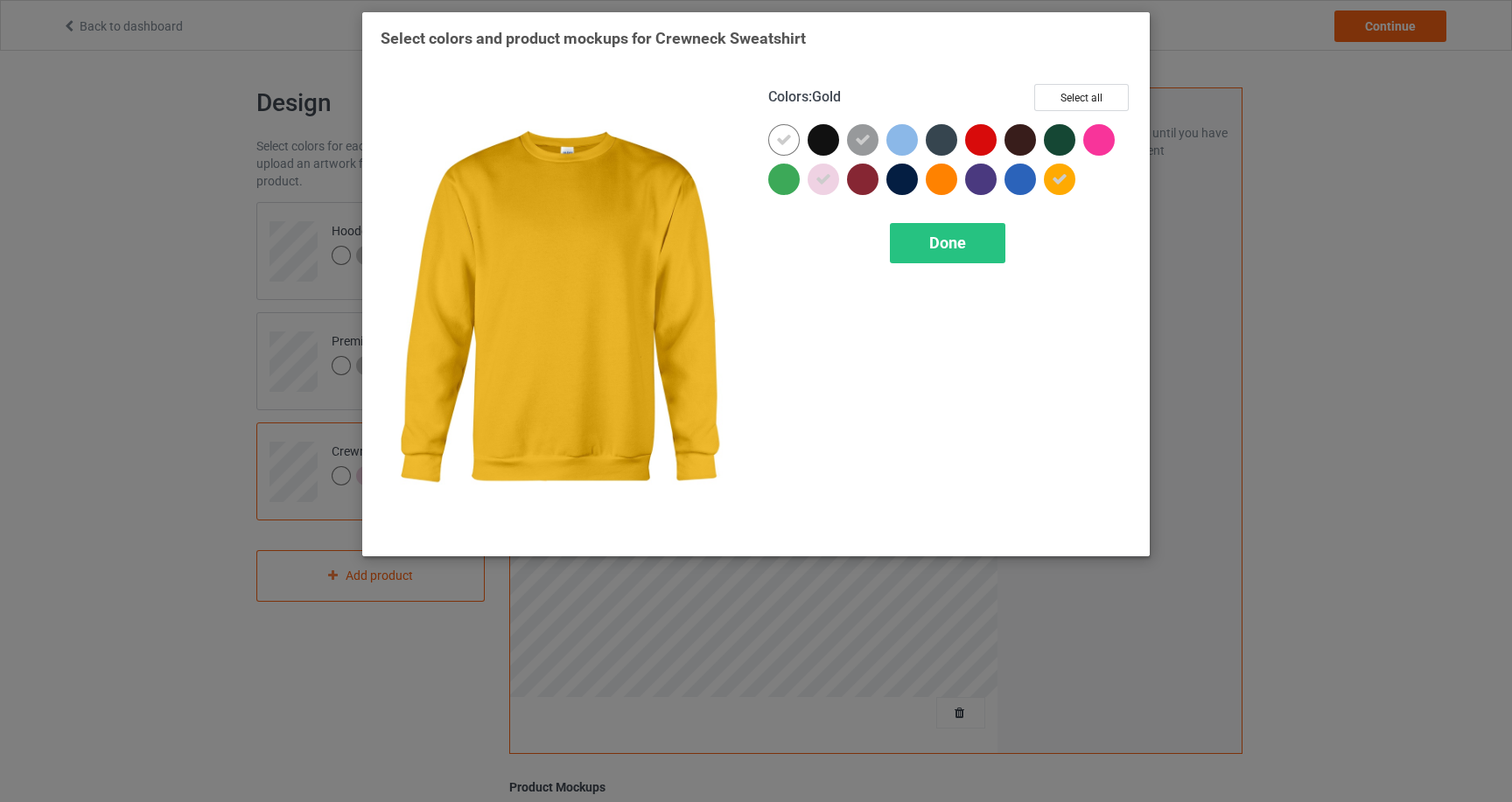
click at [1048, 175] on div at bounding box center [1059, 179] width 32 height 32
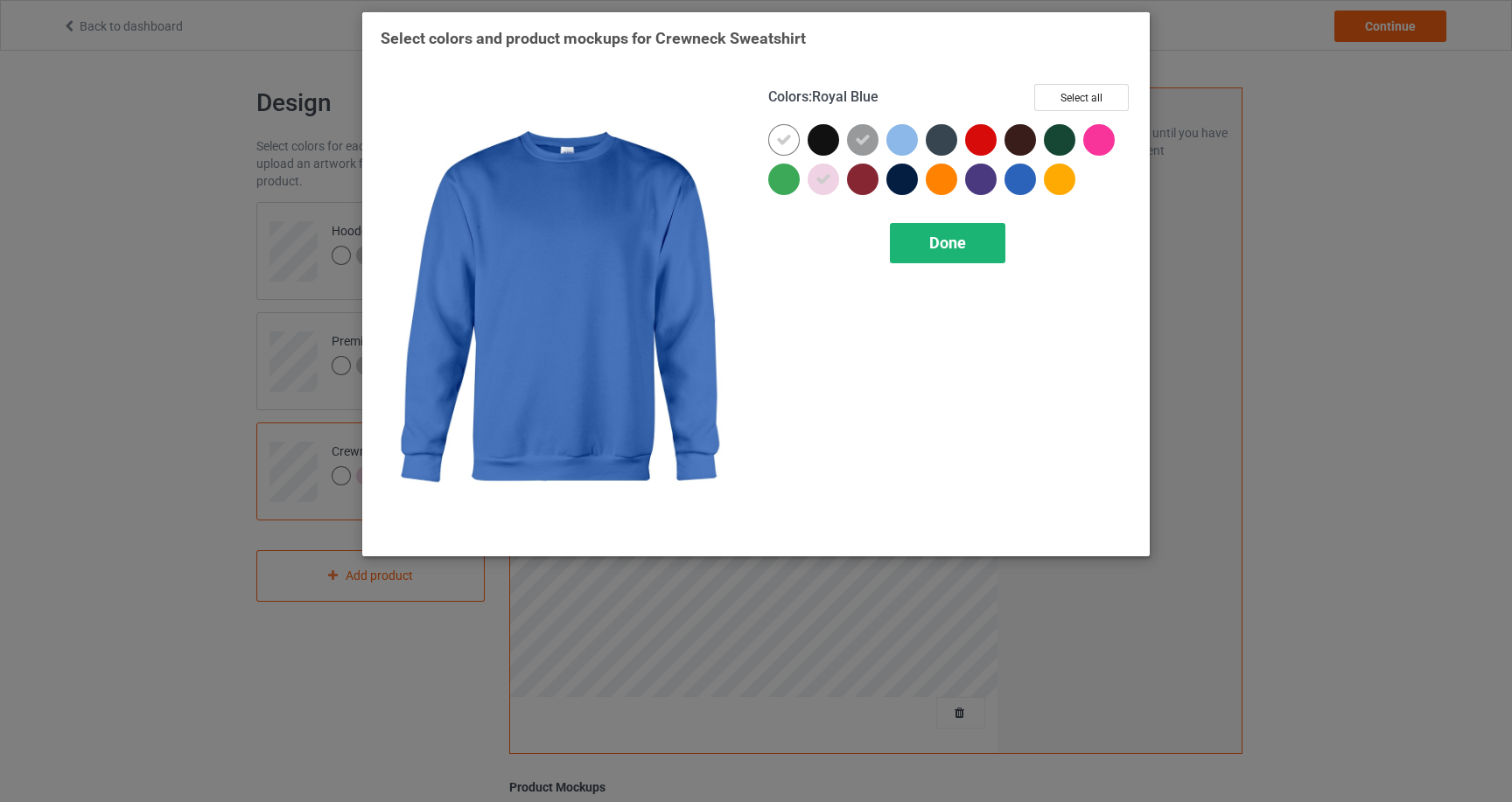
click at [965, 238] on span "Done" at bounding box center [948, 243] width 36 height 18
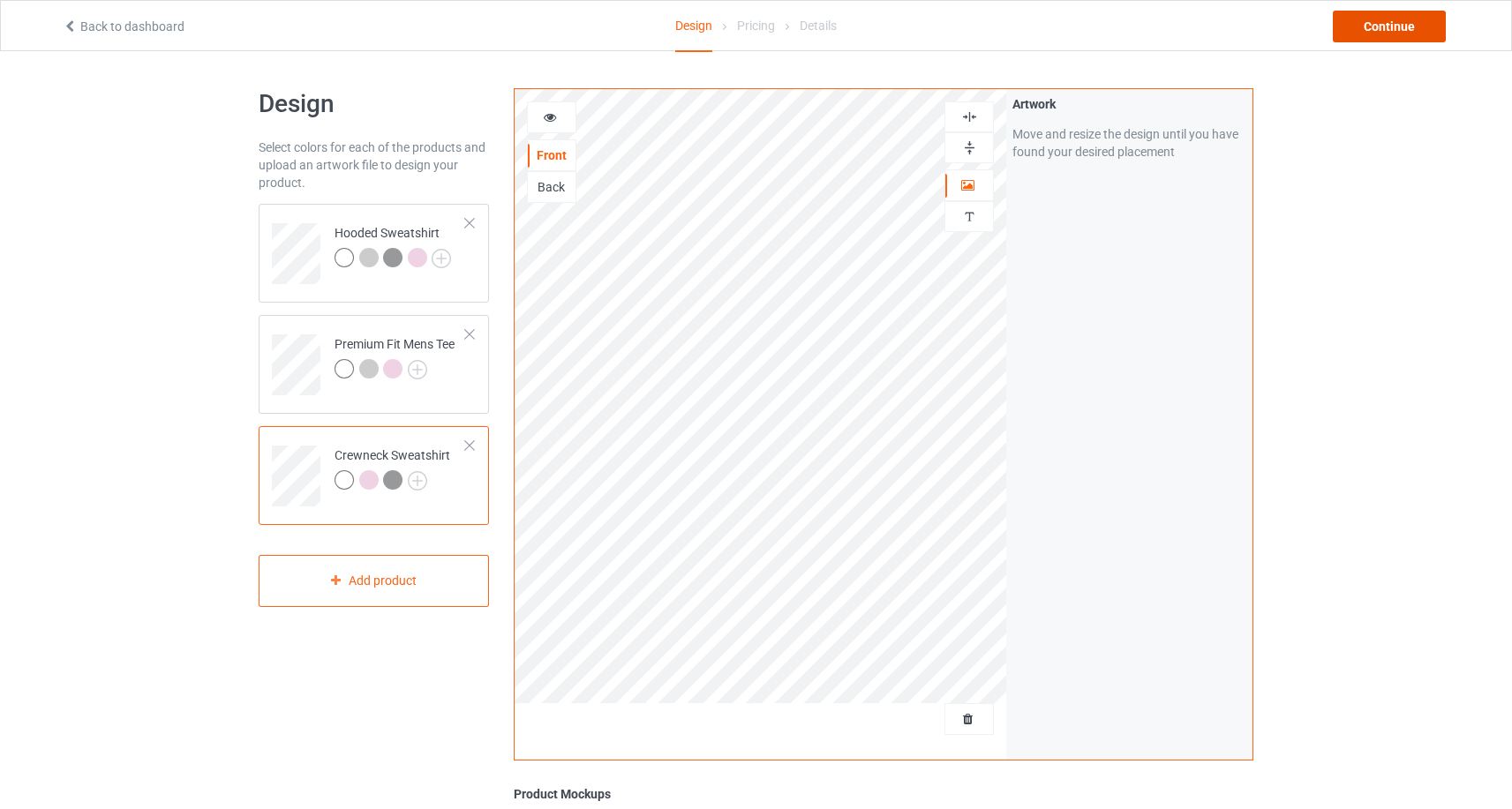
click at [1428, 26] on div "Continue" at bounding box center [1389, 26] width 113 height 32
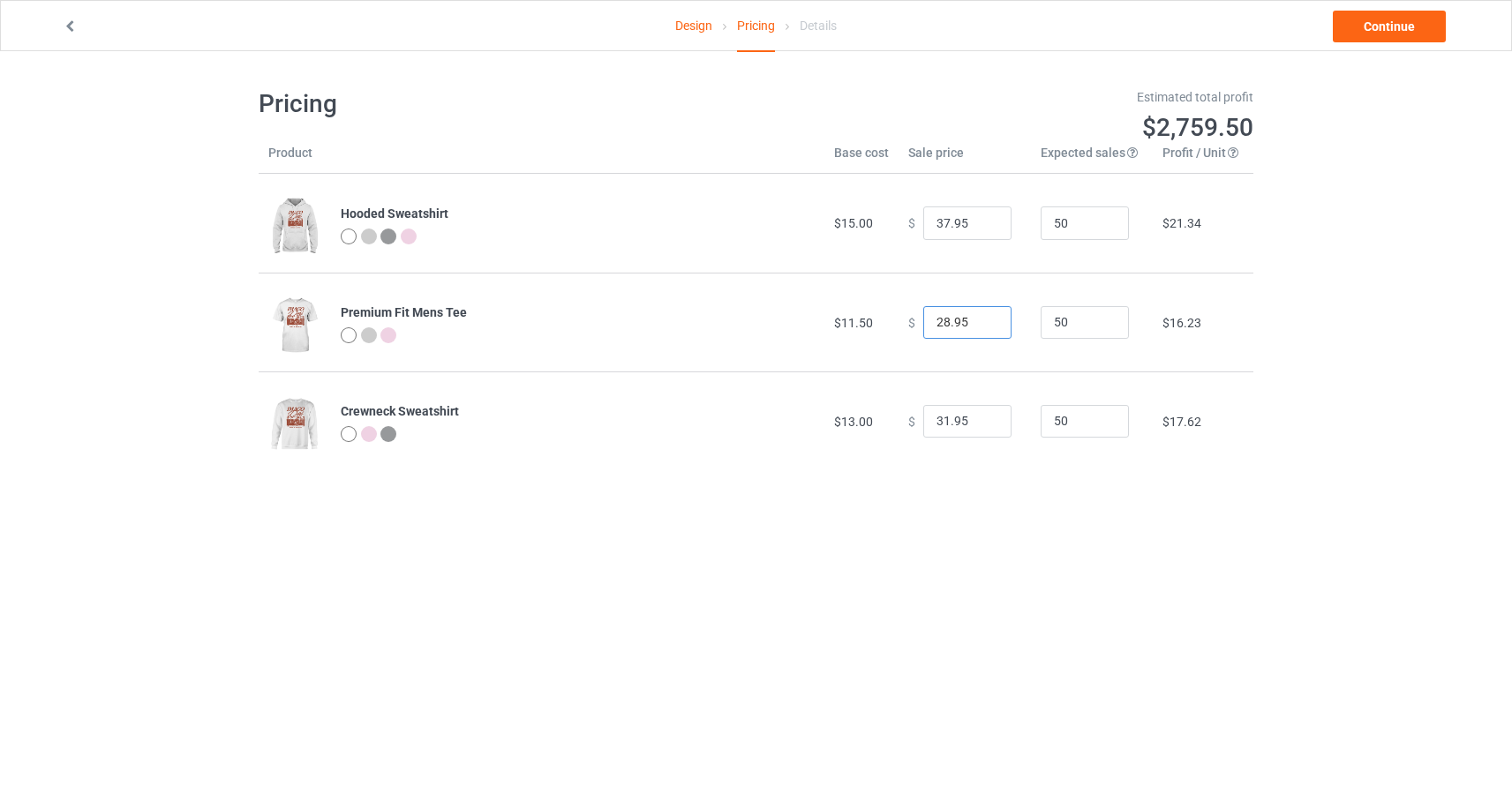
click at [939, 320] on input "28.95" at bounding box center [968, 323] width 89 height 34
type input "23.95"
click at [1405, 24] on link "Continue" at bounding box center [1389, 26] width 113 height 32
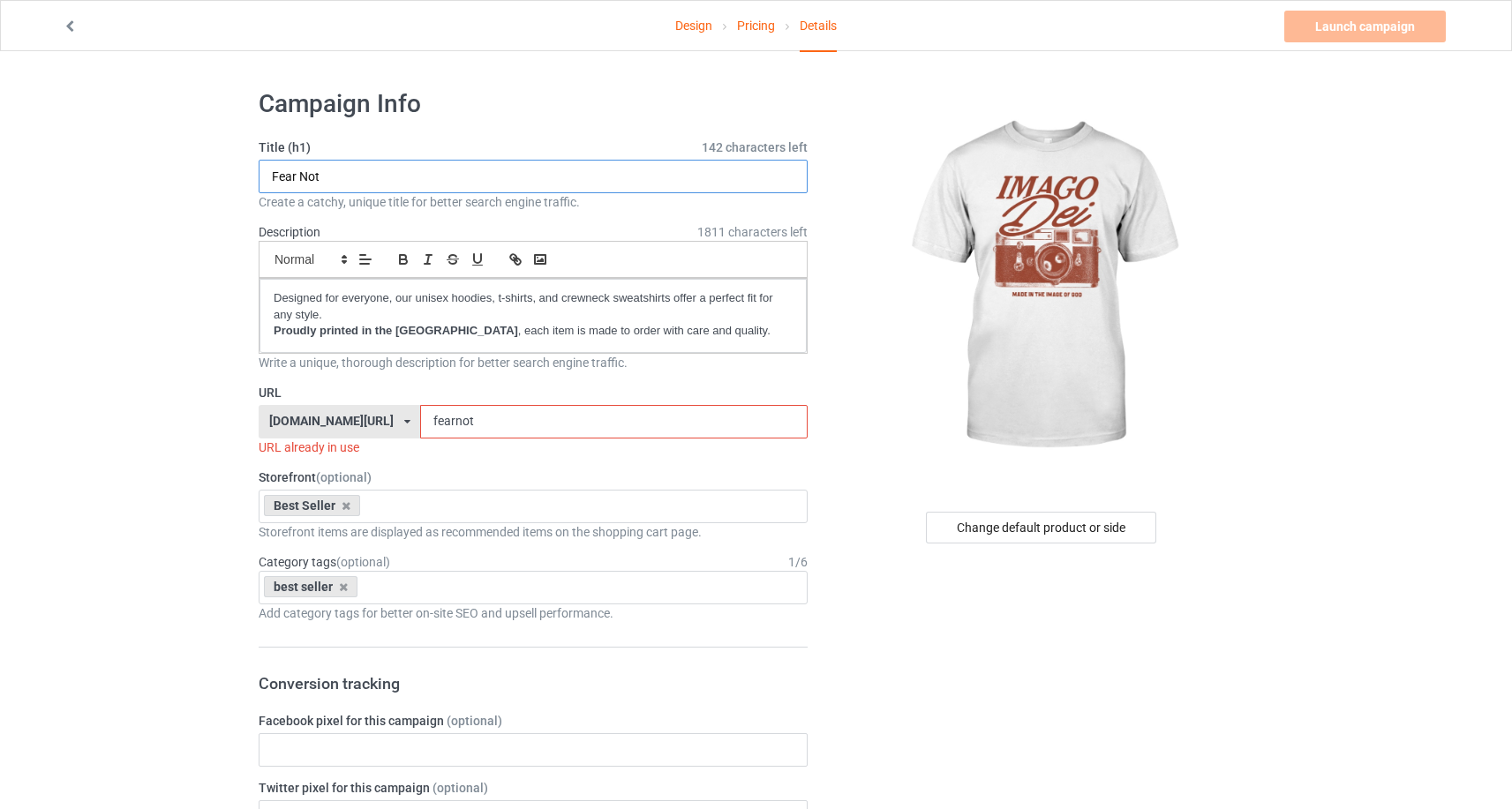
drag, startPoint x: 438, startPoint y: 164, endPoint x: 443, endPoint y: 195, distance: 31.4
click at [443, 195] on div "Title (h1) 142 characters left Fear Not Create a catchy, unique title for bette…" at bounding box center [533, 174] width 549 height 72
drag, startPoint x: 361, startPoint y: 190, endPoint x: 246, endPoint y: 182, distance: 115.3
type input "Imago Dei"
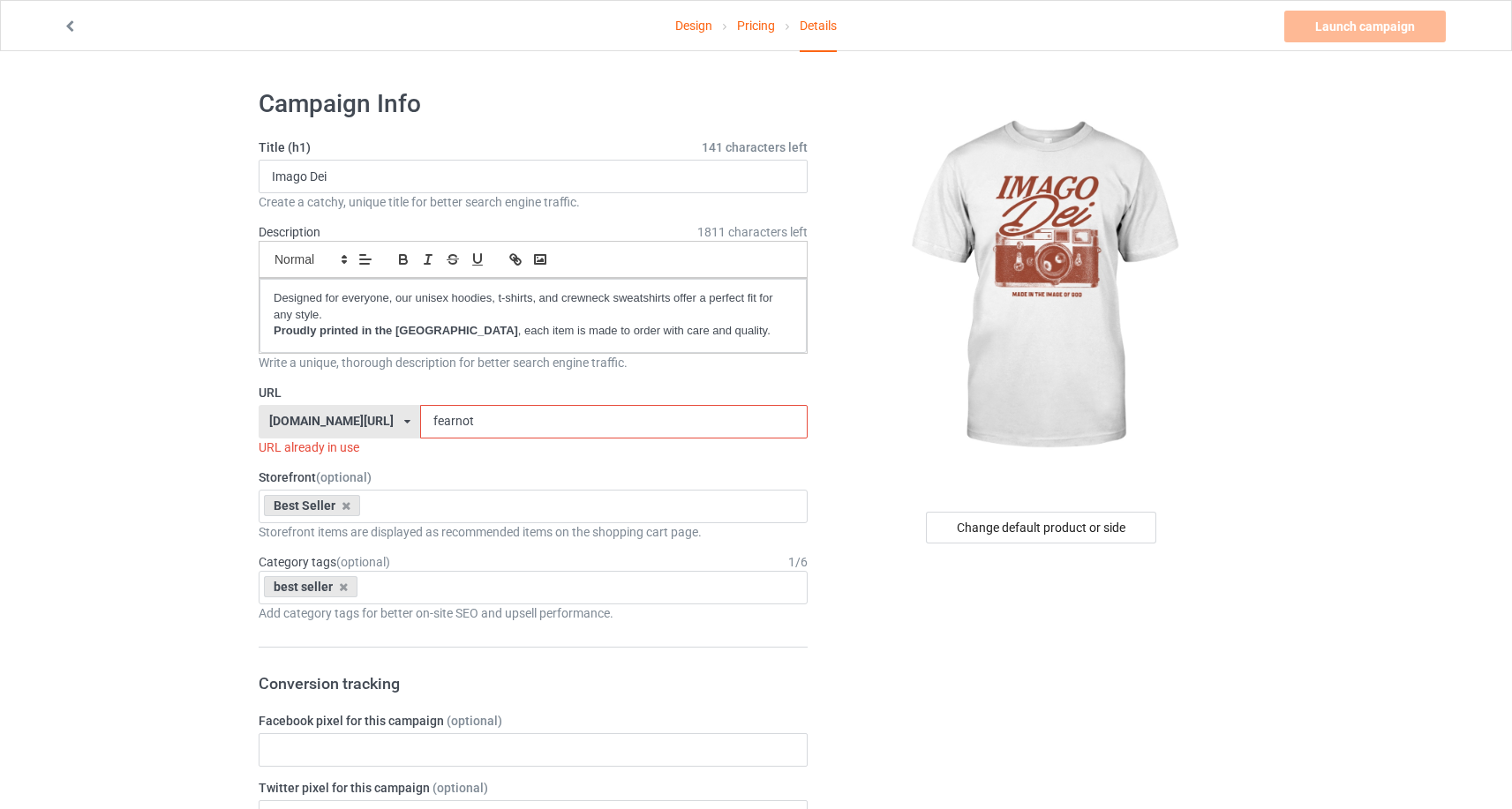
drag, startPoint x: 508, startPoint y: 420, endPoint x: 410, endPoint y: 421, distance: 98.0
click at [410, 421] on div "[DOMAIN_NAME][URL] [DOMAIN_NAME][URL] [DOMAIN_NAME][URL] [DOMAIN_NAME][URL] 5ca…" at bounding box center [533, 421] width 549 height 34
paste input "Imago Dei"
click at [533, 425] on input "Imago Dei" at bounding box center [613, 421] width 386 height 34
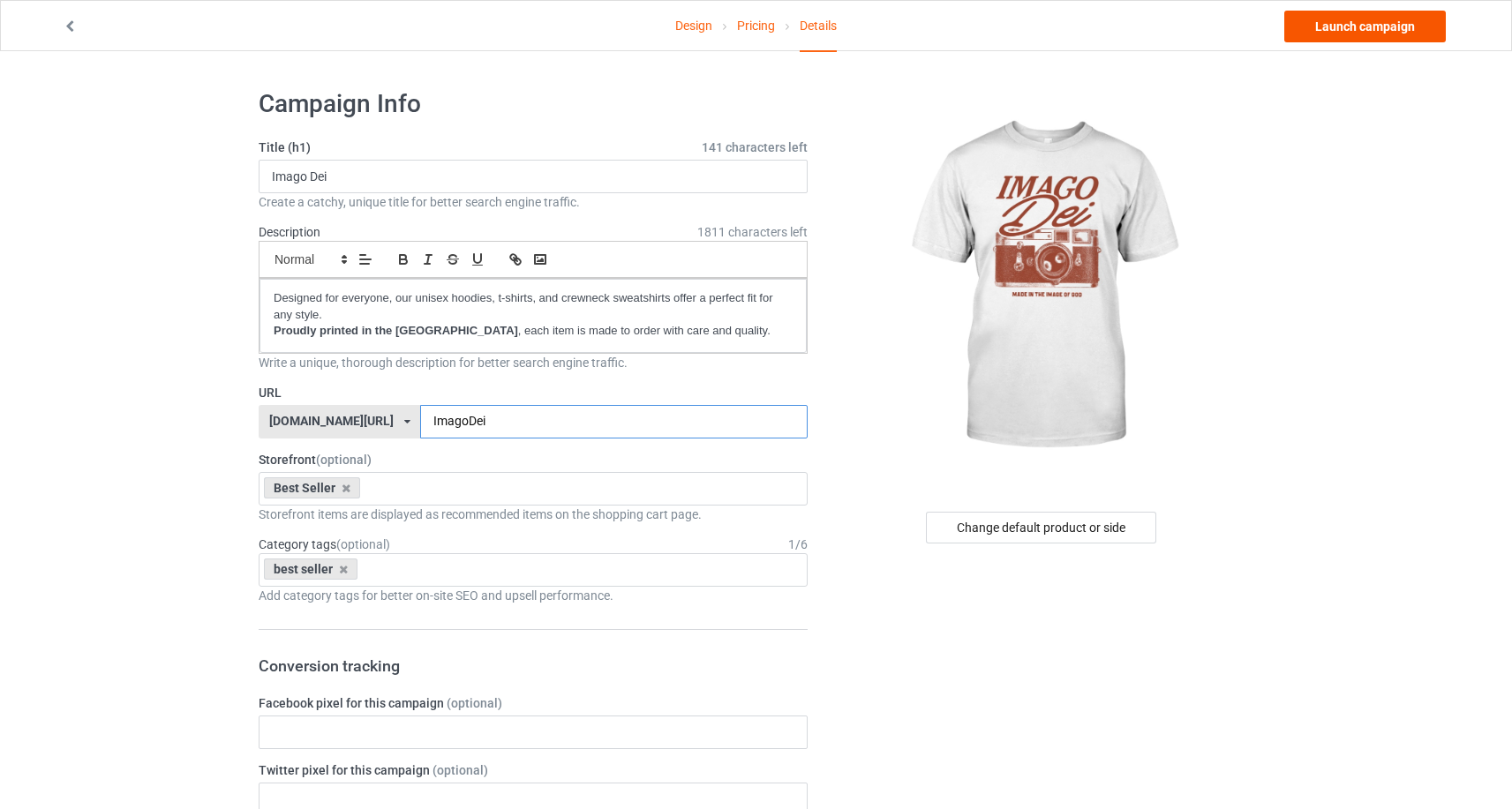
type input "ImagoDei"
click at [1337, 34] on link "Launch campaign" at bounding box center [1366, 26] width 162 height 32
